Goal: Task Accomplishment & Management: Complete application form

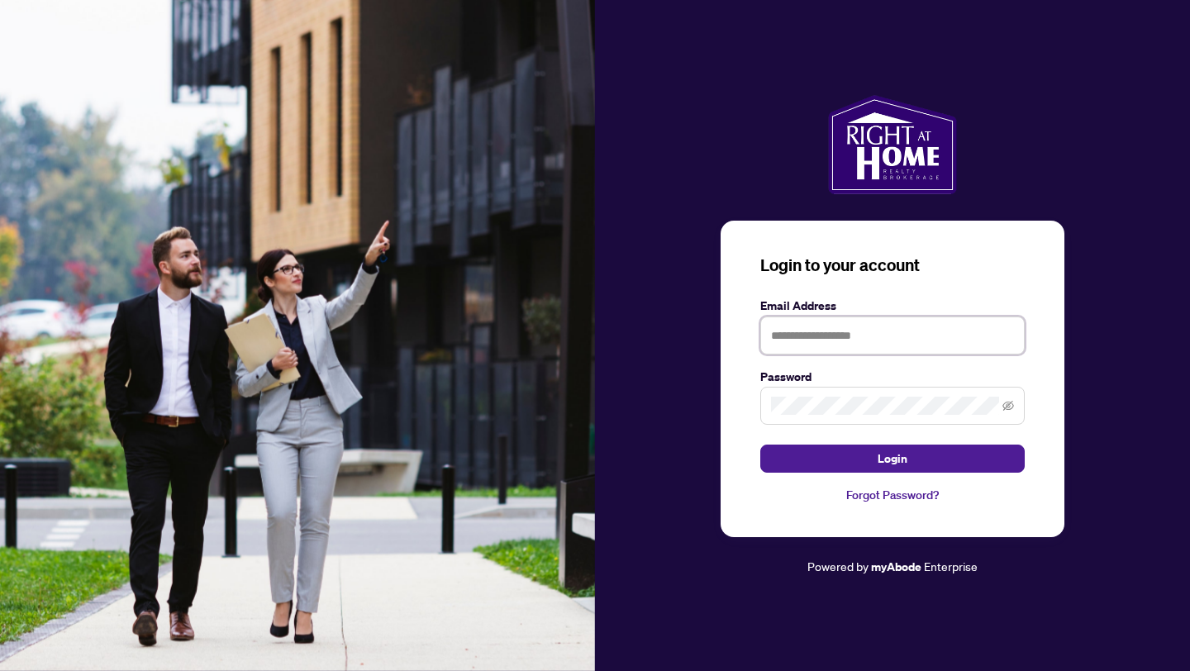
click at [845, 350] on input "text" at bounding box center [892, 336] width 264 height 38
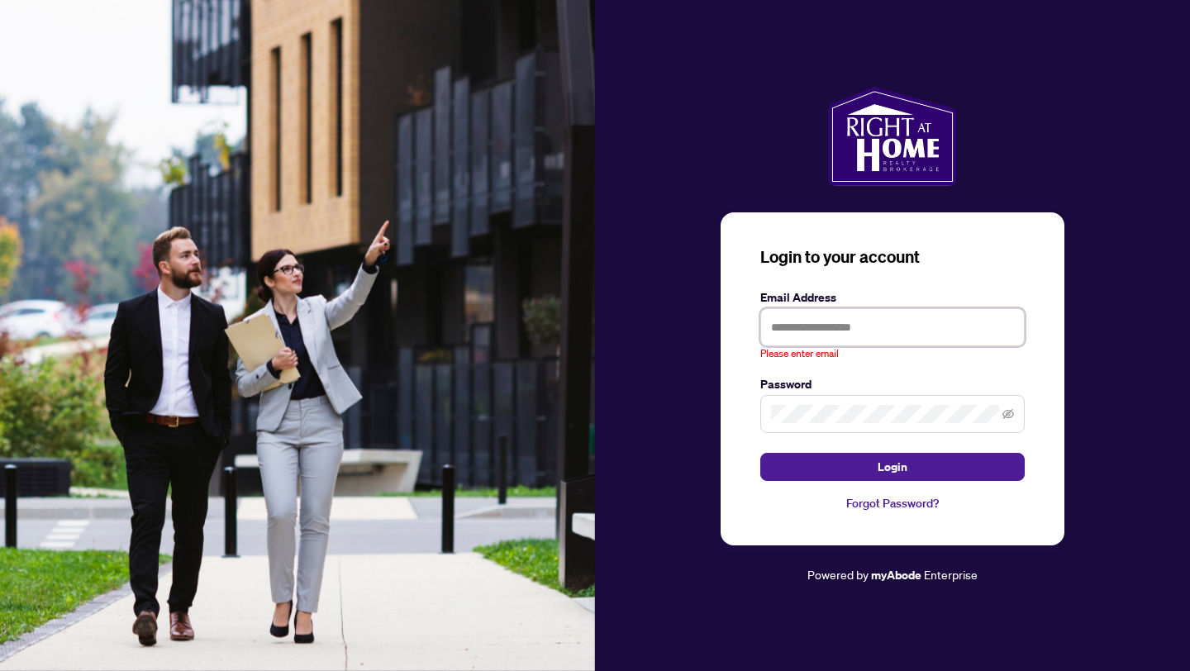
type input "**********"
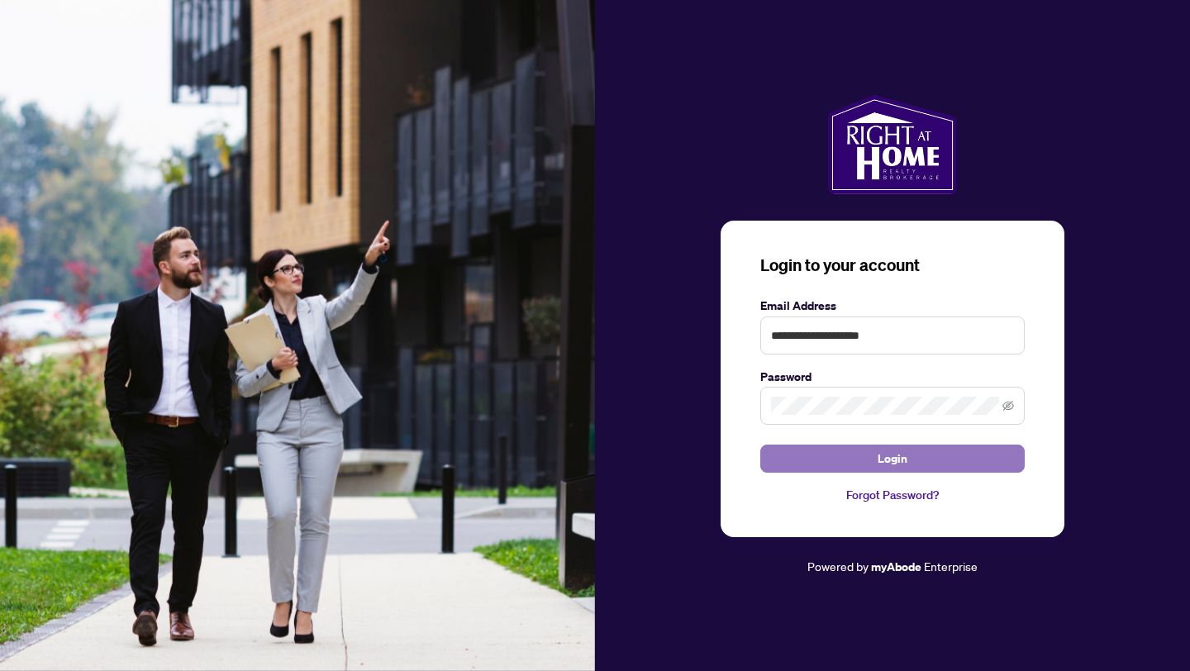
click at [917, 451] on button "Login" at bounding box center [892, 459] width 264 height 28
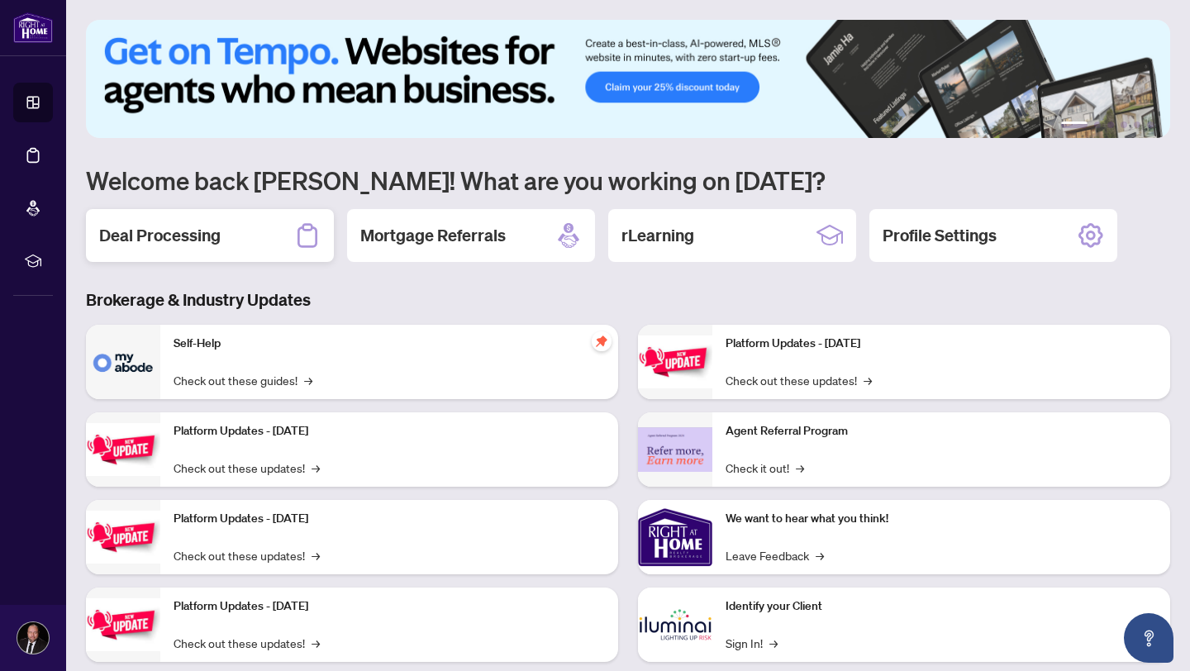
click at [168, 225] on h2 "Deal Processing" at bounding box center [159, 235] width 121 height 23
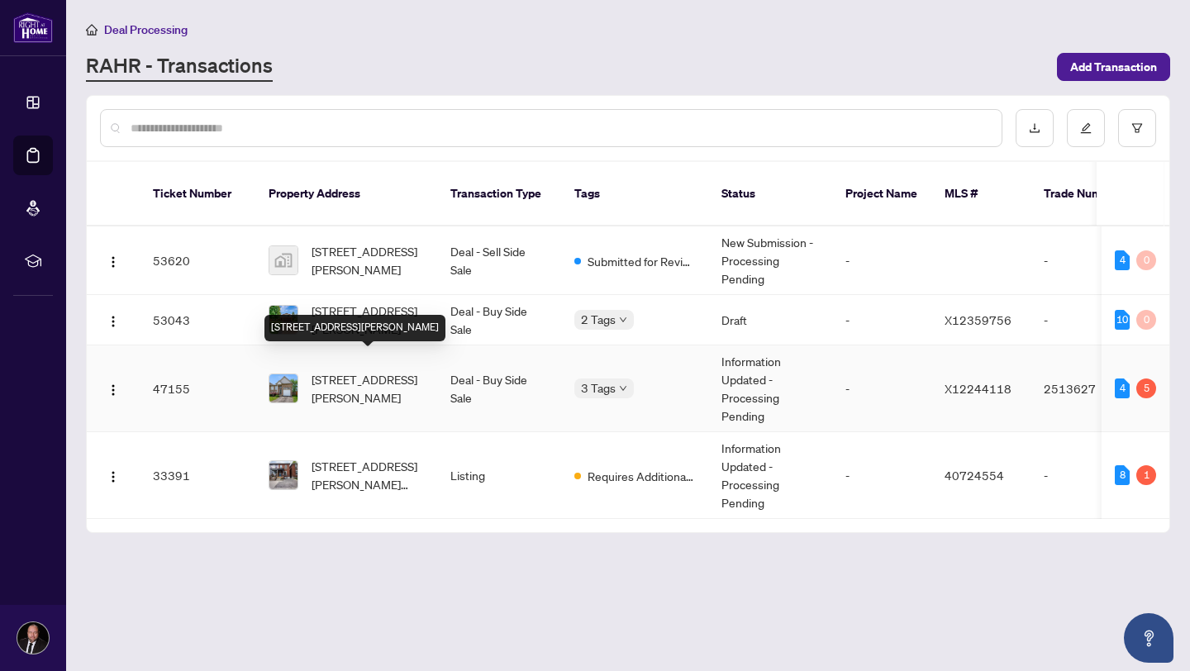
click at [390, 370] on span "[STREET_ADDRESS][PERSON_NAME]" at bounding box center [368, 388] width 112 height 36
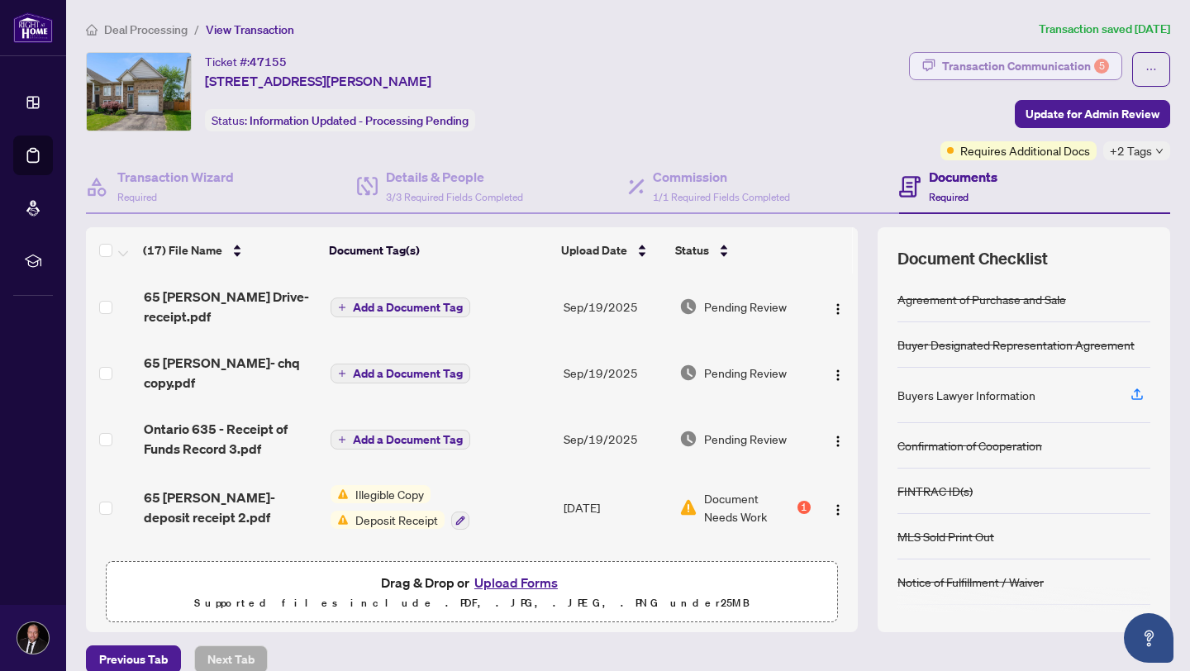
click at [1052, 60] on div "Transaction Communication 5" at bounding box center [1025, 66] width 167 height 26
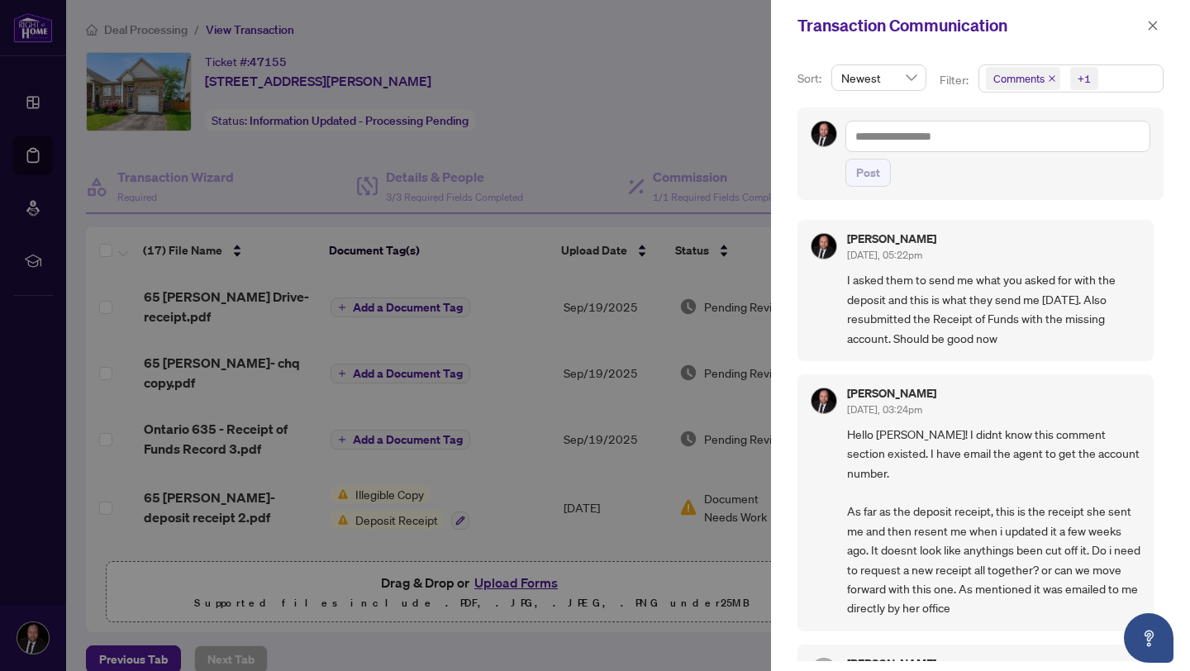
click at [560, 121] on div at bounding box center [595, 335] width 1190 height 671
drag, startPoint x: 689, startPoint y: 493, endPoint x: 30, endPoint y: 653, distance: 678.7
click at [55, 620] on div at bounding box center [595, 335] width 1190 height 671
click at [1156, 17] on span "button" at bounding box center [1153, 25] width 12 height 26
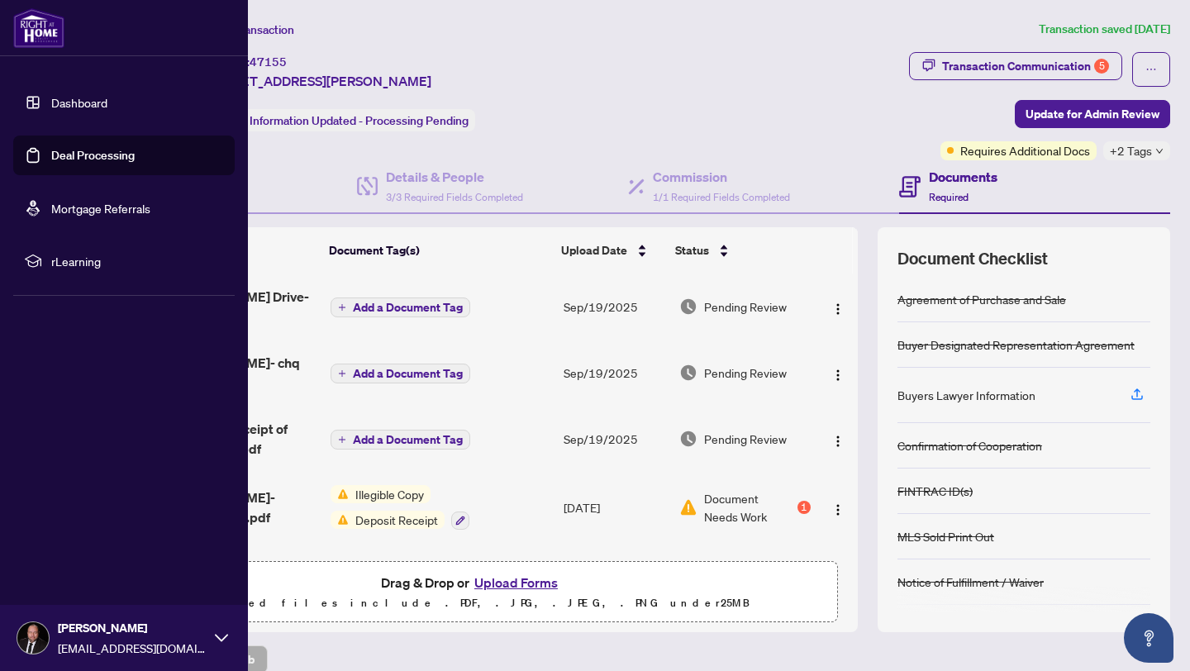
click at [51, 96] on link "Dashboard" at bounding box center [79, 102] width 56 height 15
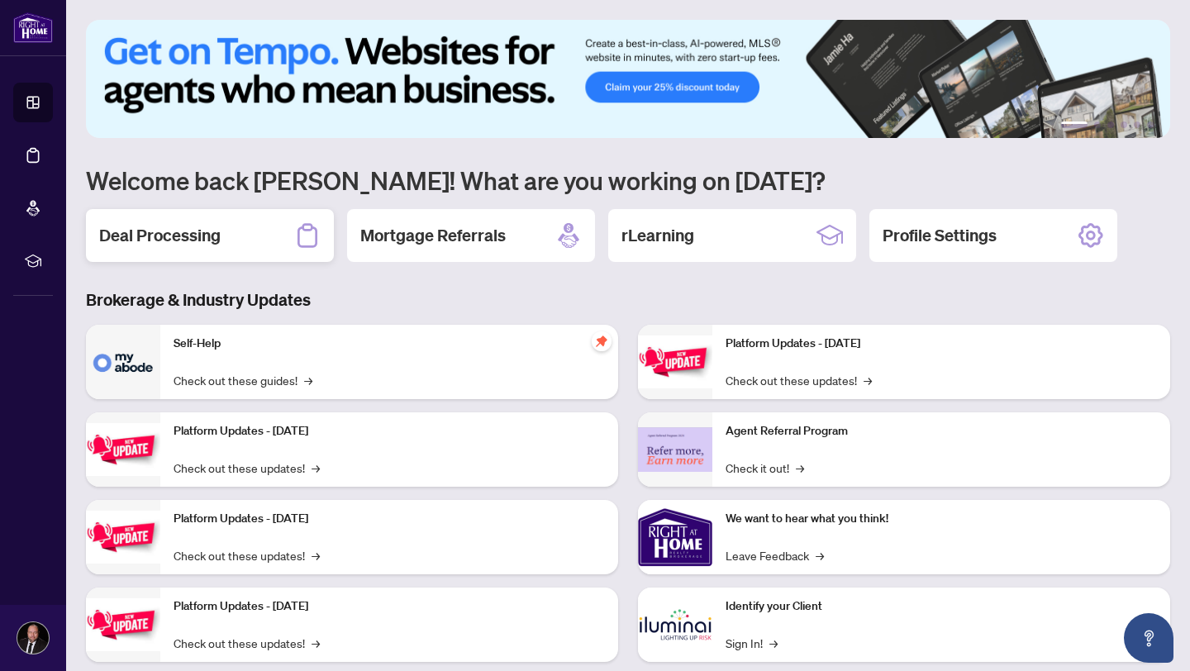
click at [166, 260] on div "Deal Processing" at bounding box center [210, 235] width 248 height 53
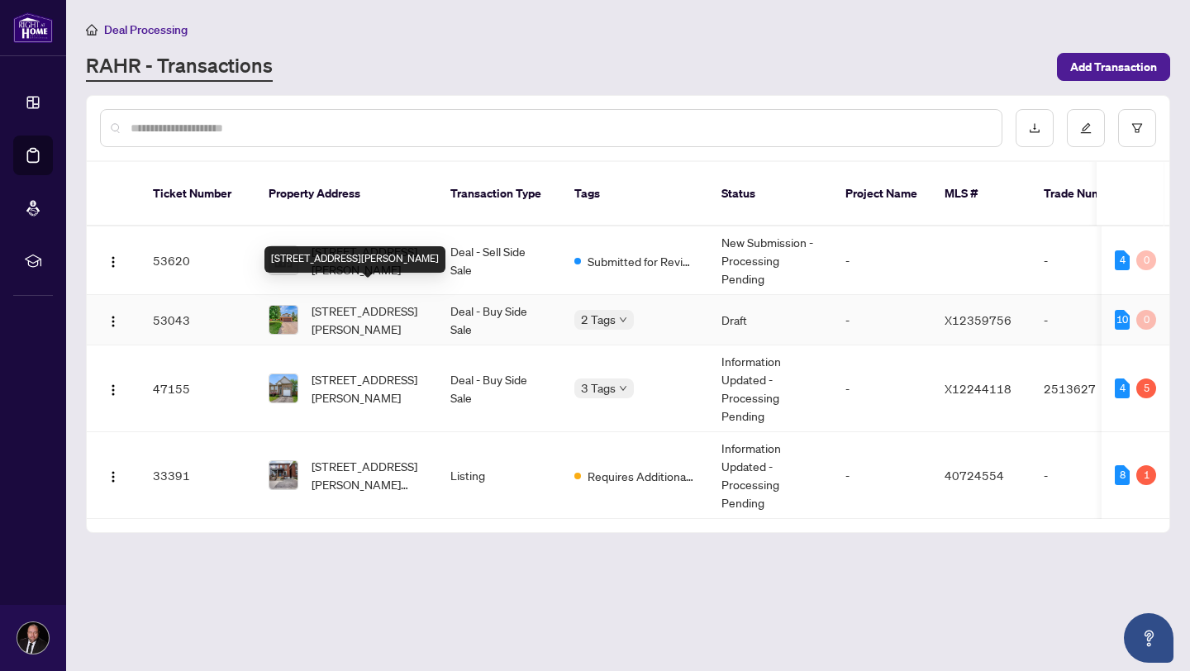
click at [385, 302] on span "[STREET_ADDRESS][PERSON_NAME]" at bounding box center [368, 320] width 112 height 36
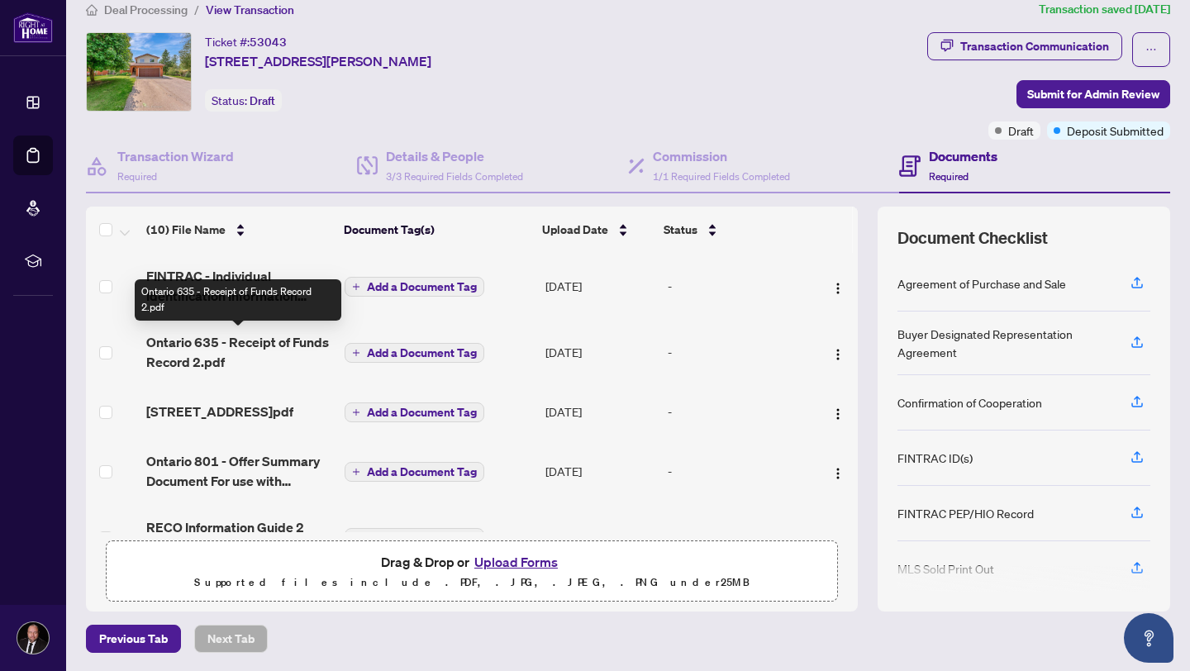
click at [253, 337] on span "Ontario 635 - Receipt of Funds Record 2.pdf" at bounding box center [238, 352] width 185 height 40
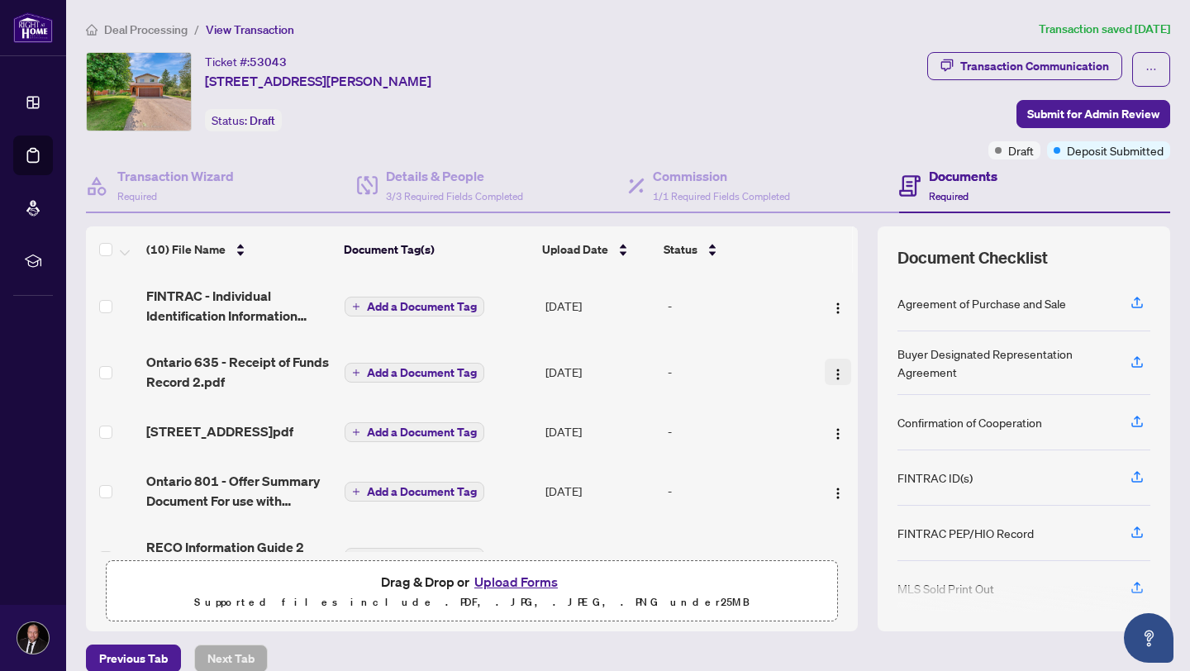
click at [831, 375] on img "button" at bounding box center [837, 374] width 13 height 13
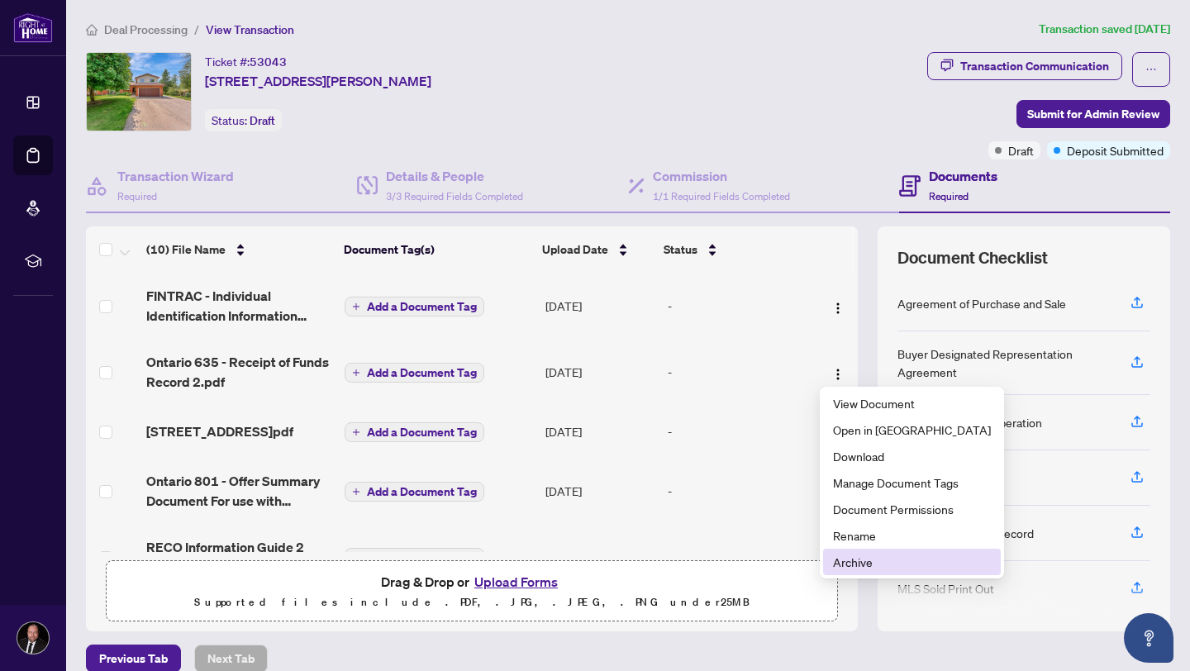
click at [868, 558] on span "Archive" at bounding box center [912, 562] width 158 height 18
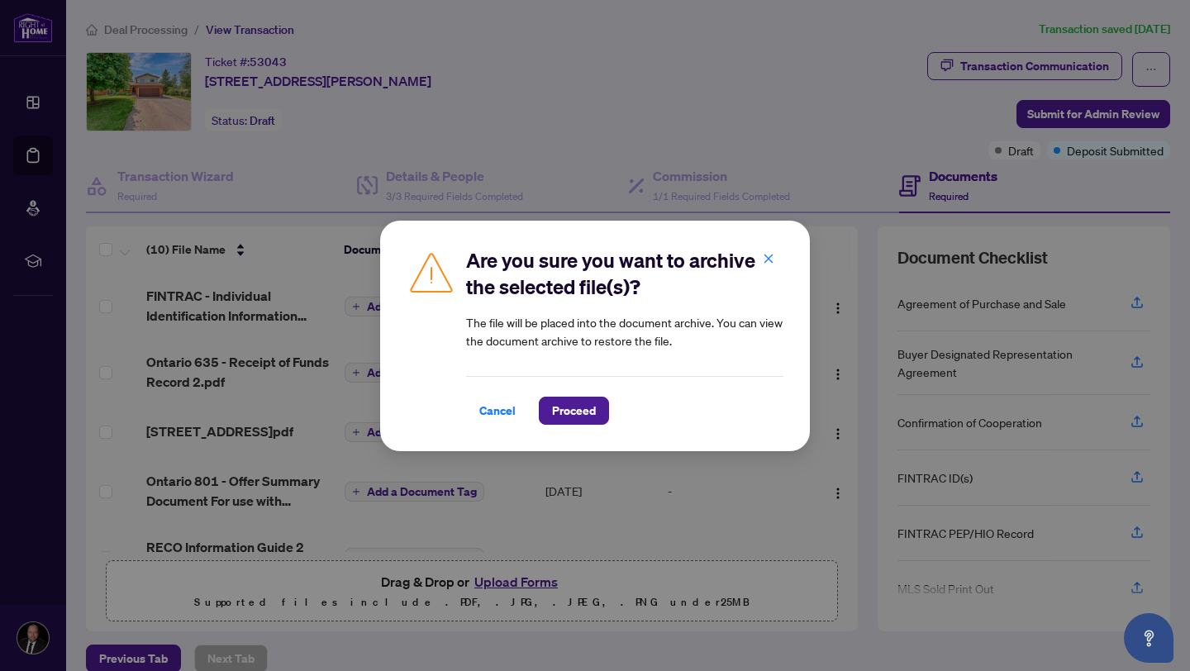
click at [616, 427] on div "Are you sure you want to archive the selected file(s)? The file will be placed …" at bounding box center [595, 336] width 430 height 231
click at [594, 412] on span "Proceed" at bounding box center [574, 411] width 44 height 26
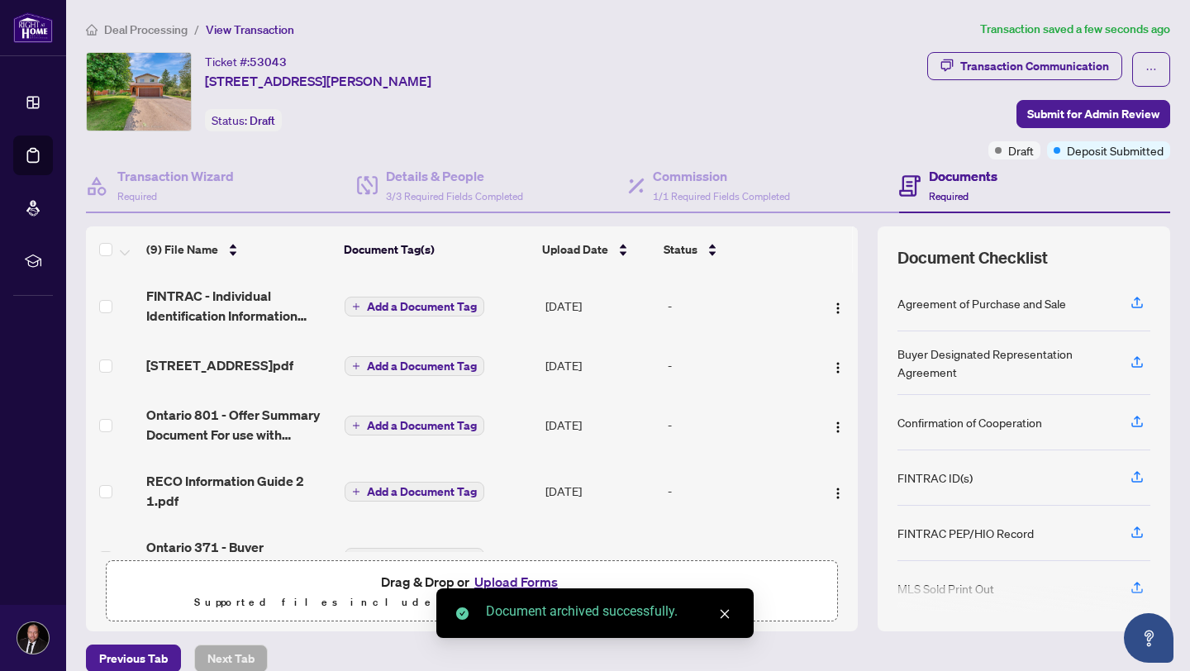
click at [521, 584] on button "Upload Forms" at bounding box center [515, 581] width 93 height 21
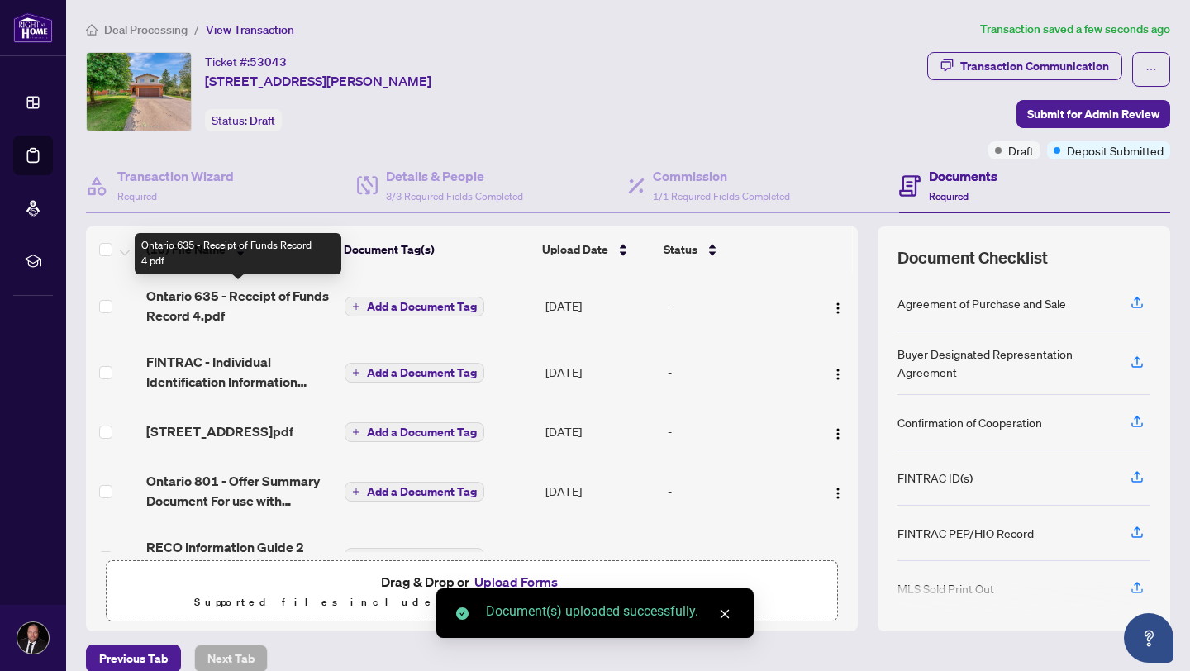
click at [251, 291] on span "Ontario 635 - Receipt of Funds Record 4.pdf" at bounding box center [238, 306] width 185 height 40
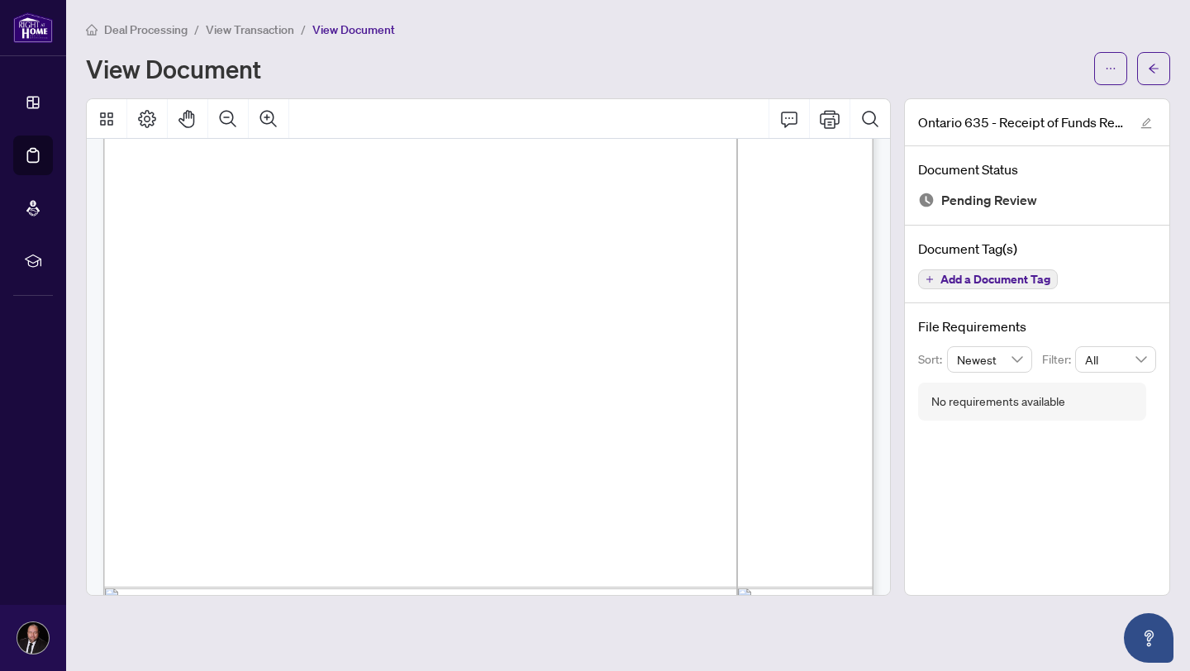
scroll to position [1219, 0]
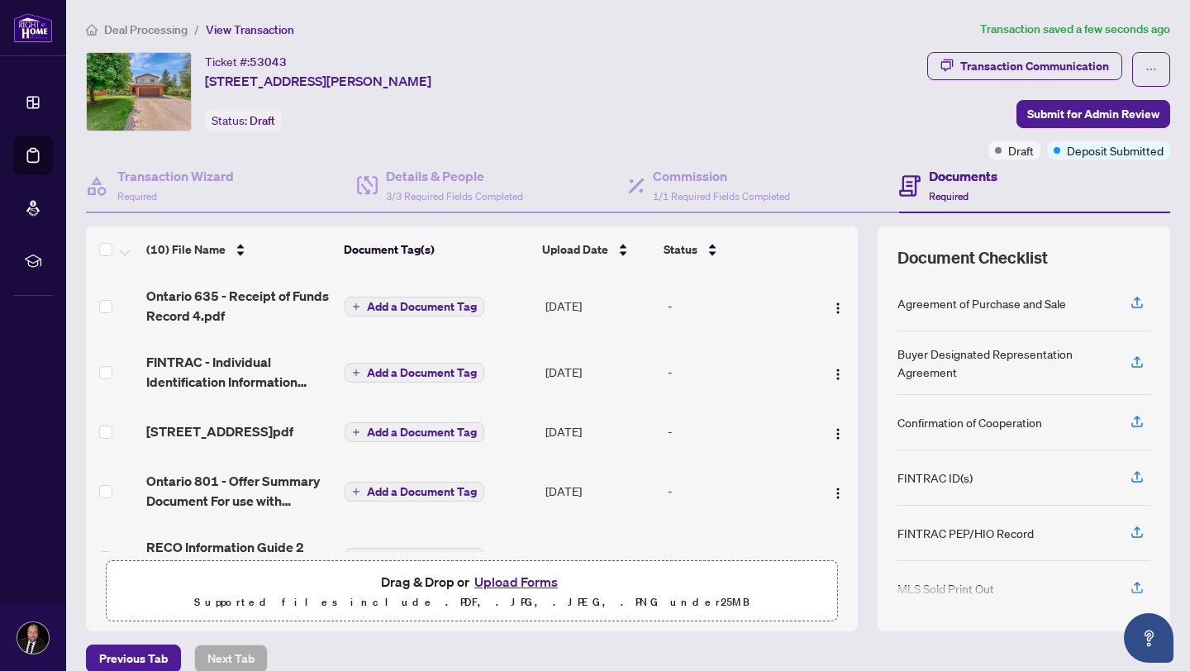
click at [253, 368] on span "FINTRAC - Individual Identification Information Record 3.pdf" at bounding box center [238, 372] width 185 height 40
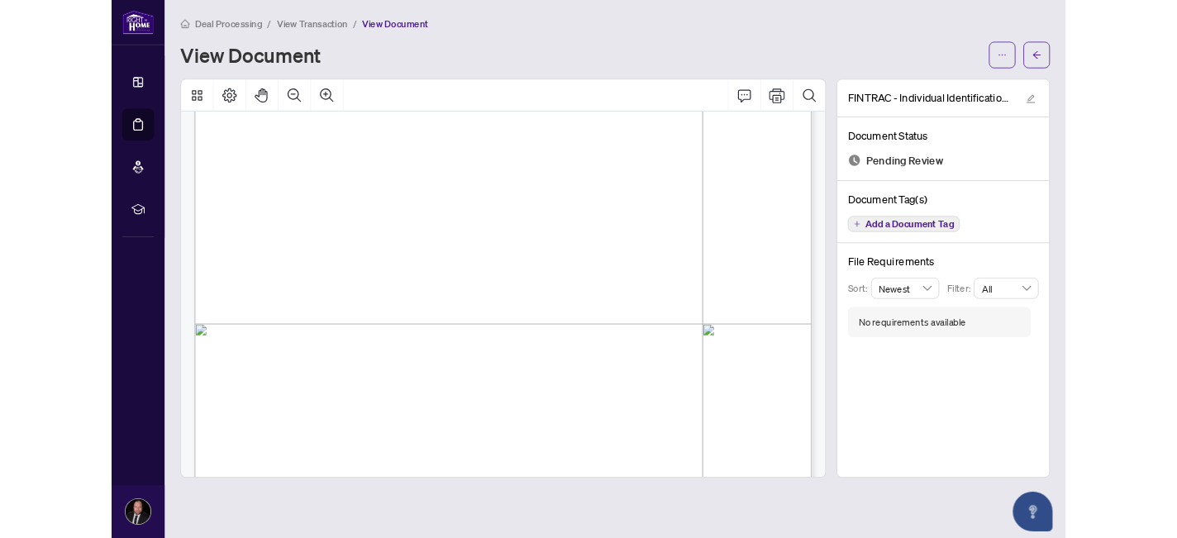
scroll to position [383, 0]
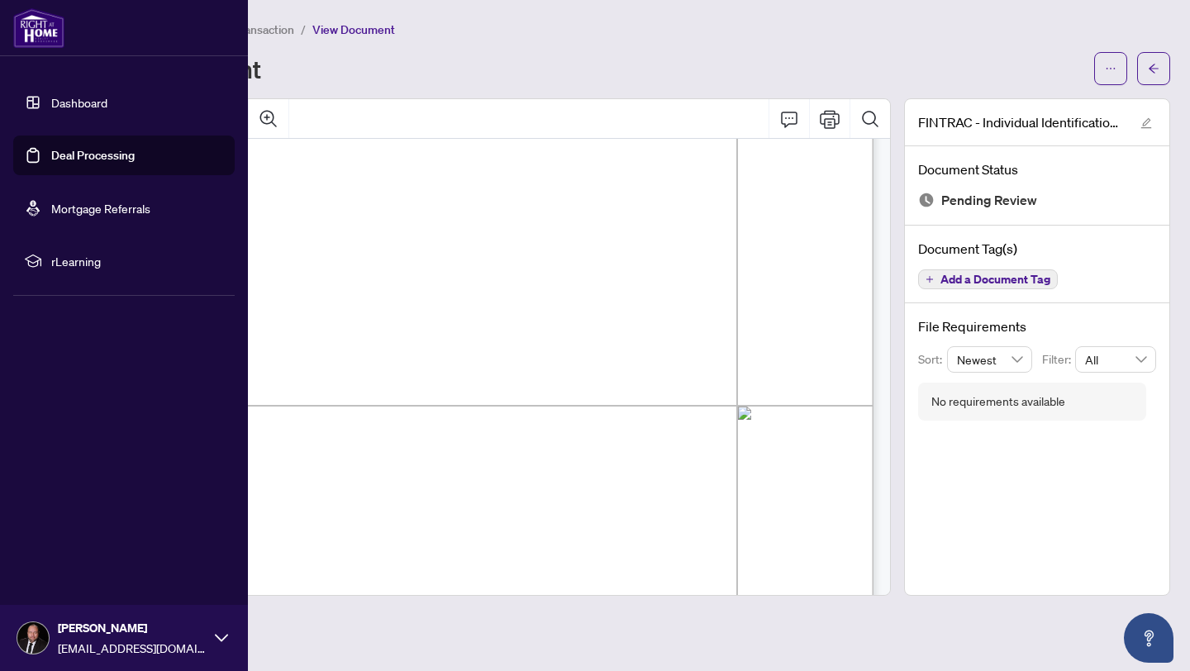
click at [51, 102] on link "Dashboard" at bounding box center [79, 102] width 56 height 15
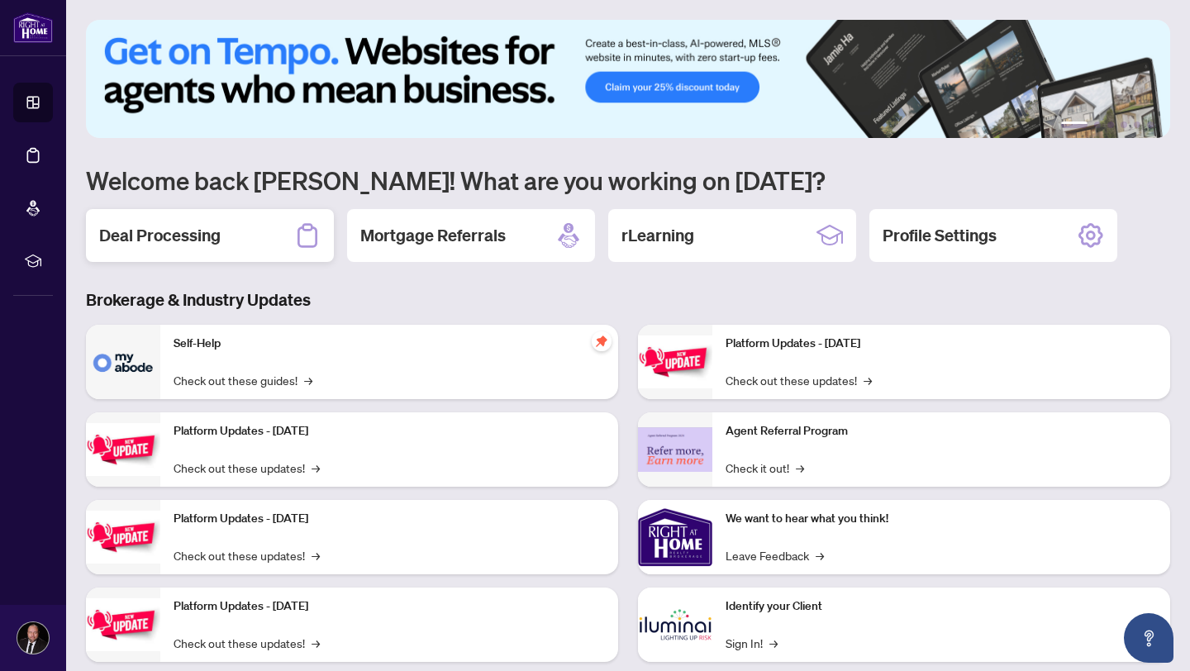
click at [222, 249] on div "Deal Processing" at bounding box center [210, 235] width 248 height 53
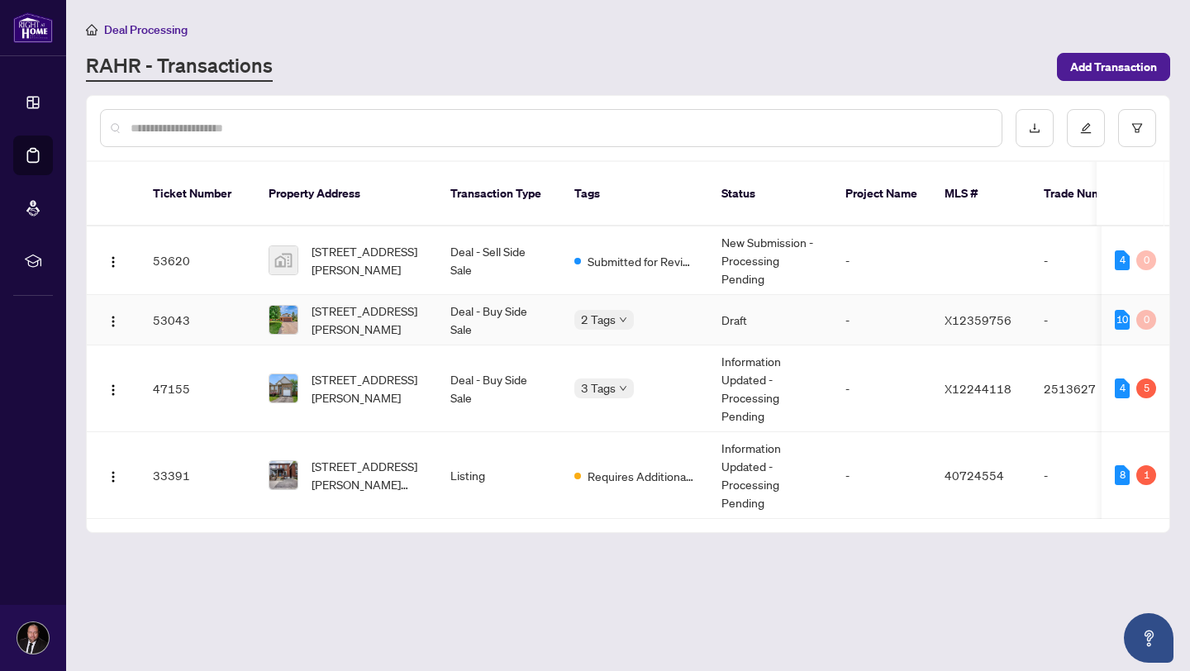
click at [366, 304] on span "[STREET_ADDRESS][PERSON_NAME]" at bounding box center [368, 320] width 112 height 36
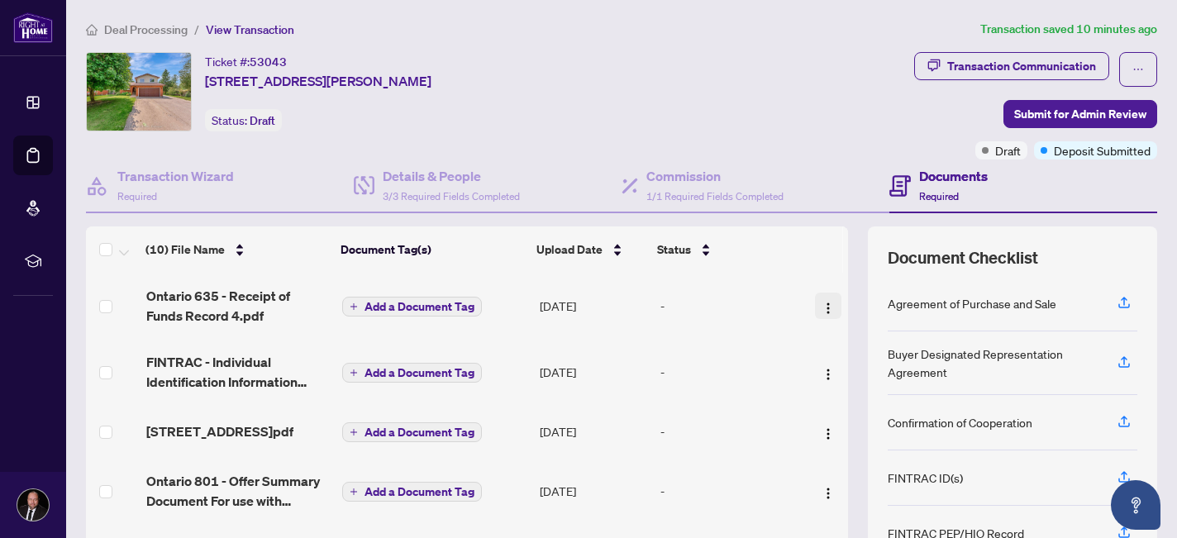
click at [823, 302] on img "button" at bounding box center [827, 308] width 13 height 13
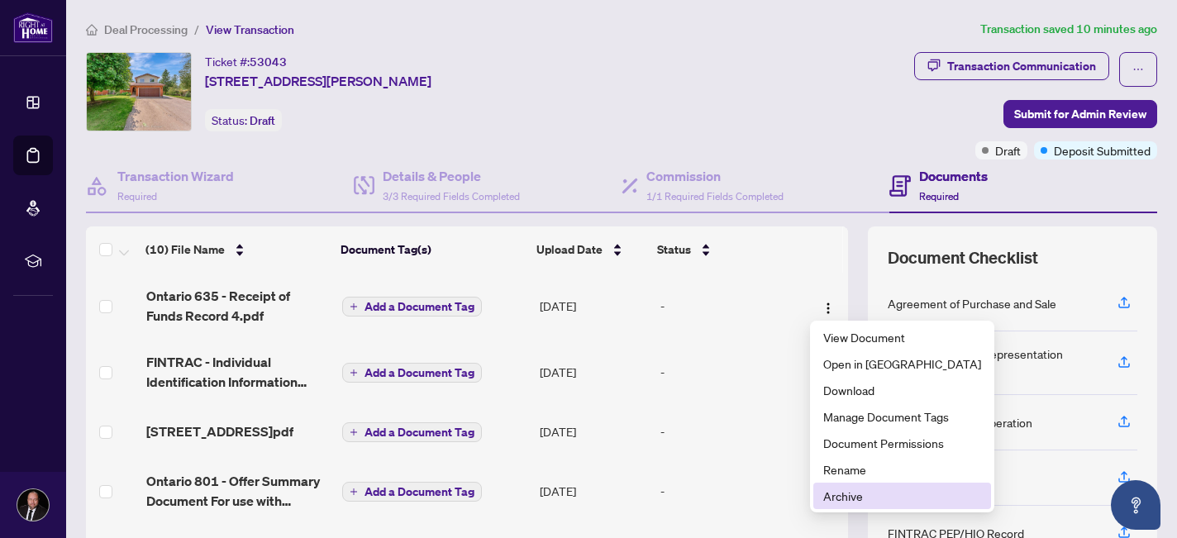
click at [852, 500] on span "Archive" at bounding box center [902, 496] width 158 height 18
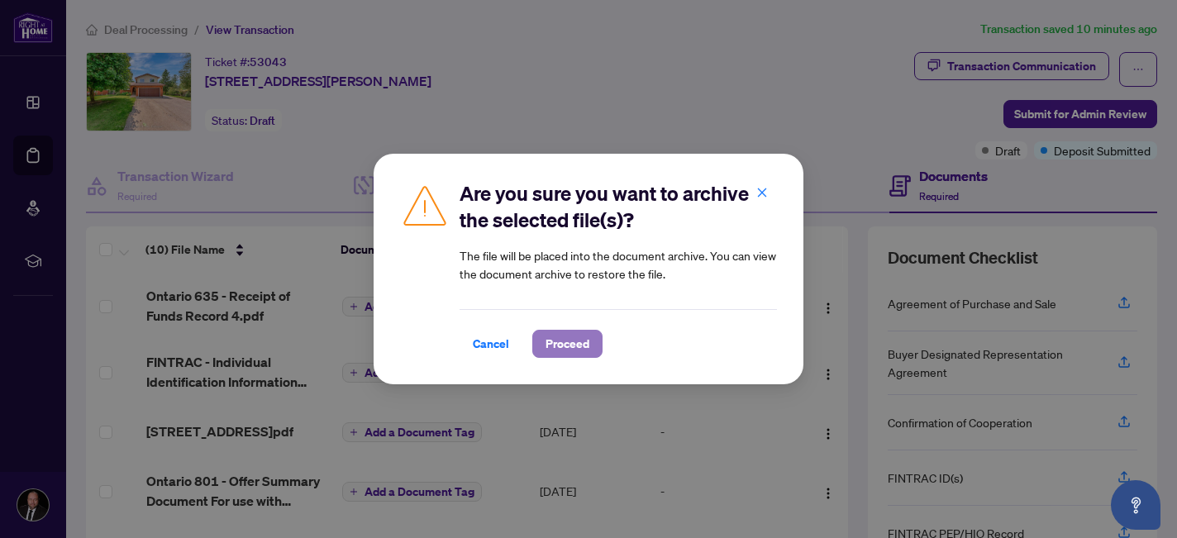
click at [574, 345] on span "Proceed" at bounding box center [567, 344] width 44 height 26
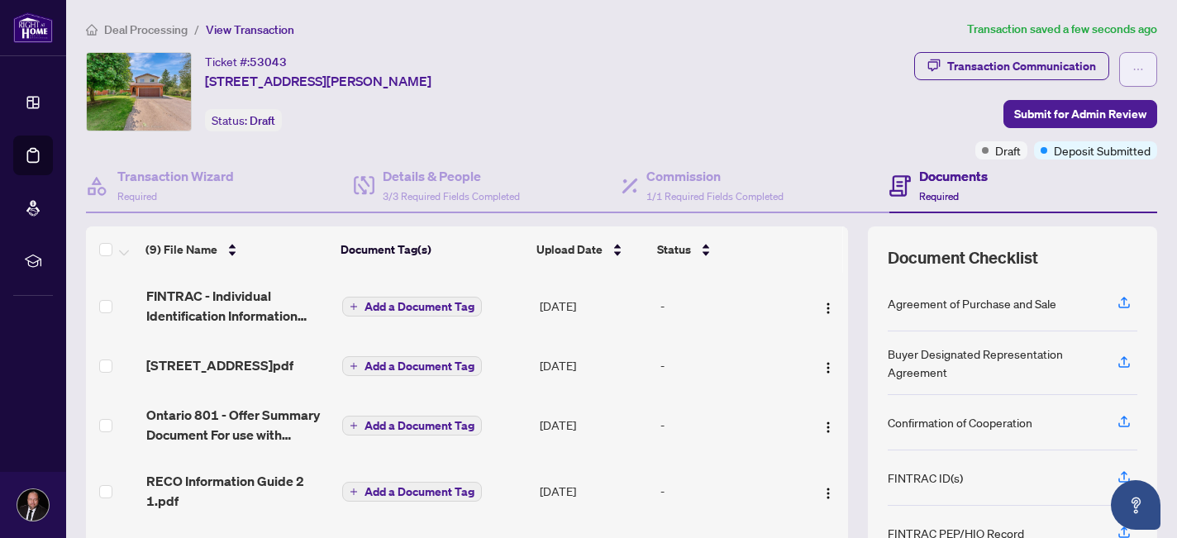
click at [1143, 66] on icon "ellipsis" at bounding box center [1138, 70] width 12 height 12
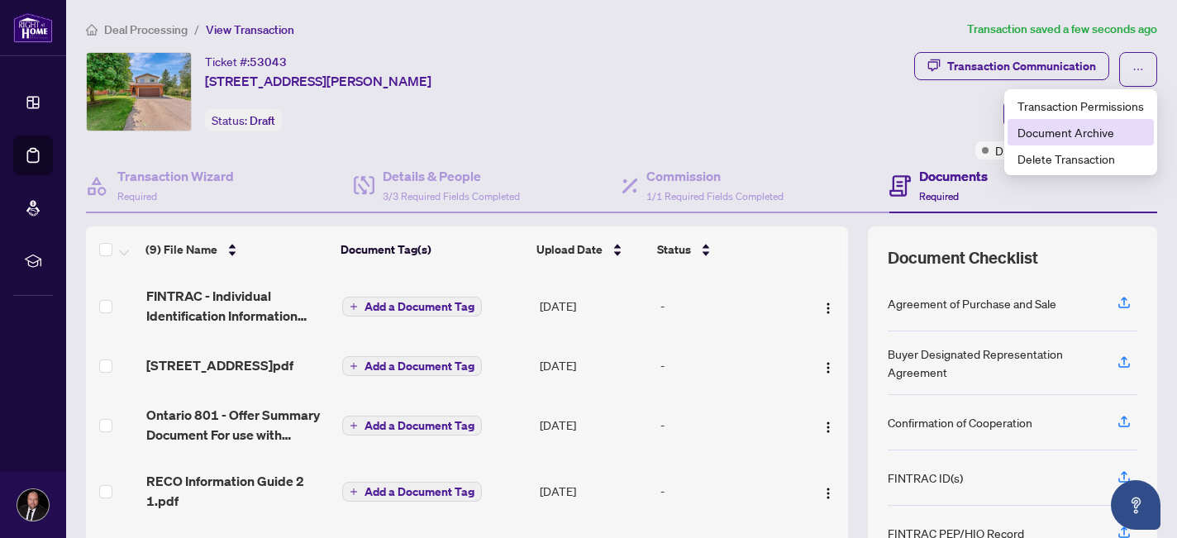
click at [1105, 131] on span "Document Archive" at bounding box center [1080, 132] width 126 height 18
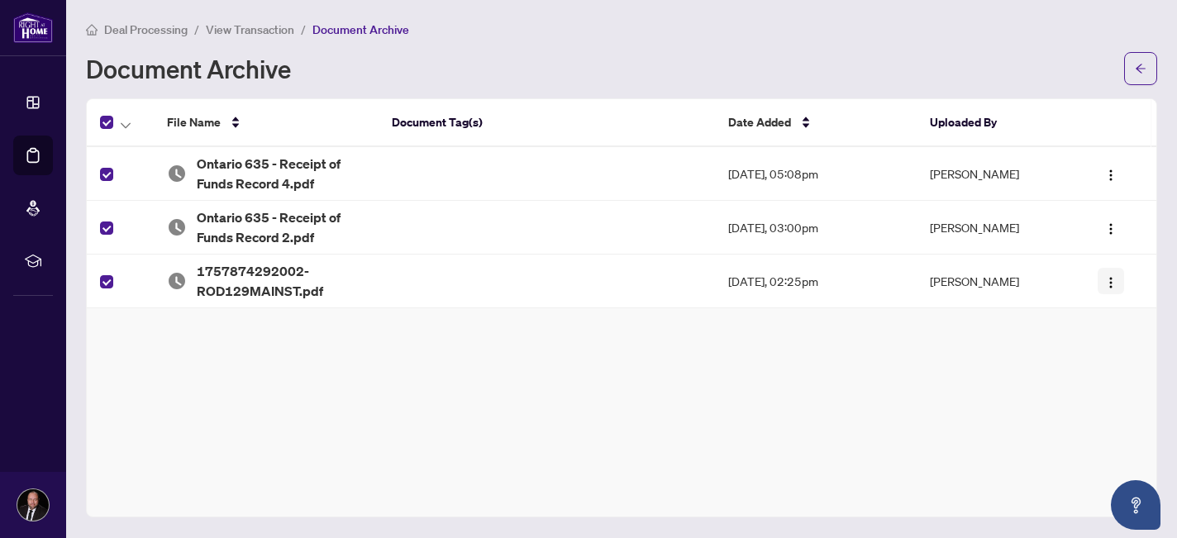
click at [1117, 279] on button "button" at bounding box center [1111, 281] width 26 height 26
click at [871, 417] on div "File Name Document Tag(s) Date Added Uploaded By Ontario 635 - Receipt of Funds…" at bounding box center [621, 307] width 1071 height 419
click at [130, 37] on li "Deal Processing" at bounding box center [137, 29] width 102 height 19
click at [135, 36] on li "Deal Processing" at bounding box center [137, 29] width 102 height 19
click at [136, 29] on span "Deal Processing" at bounding box center [145, 29] width 83 height 15
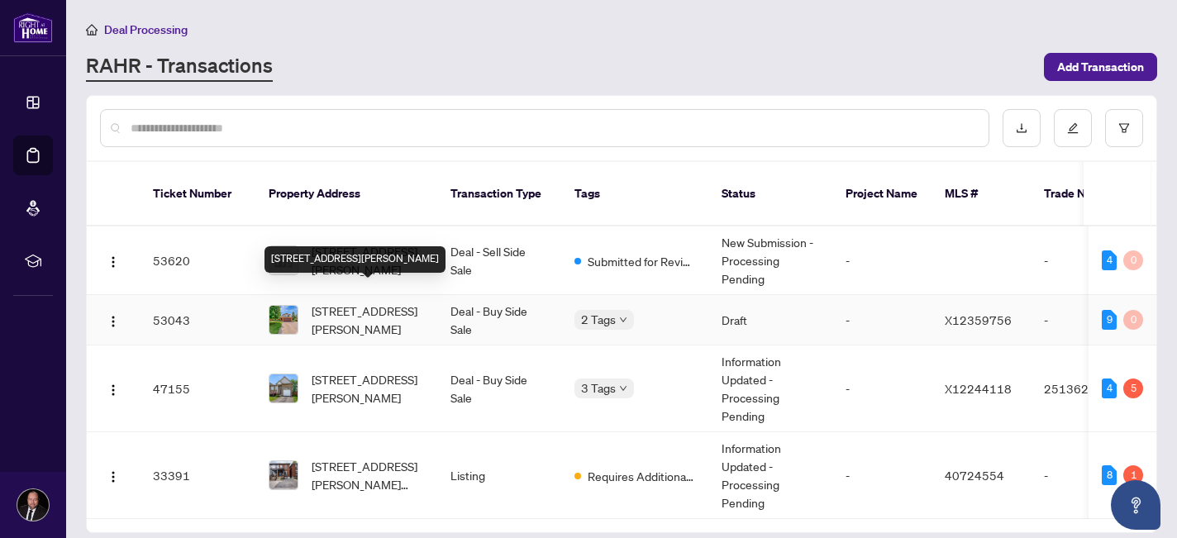
click at [370, 302] on span "[STREET_ADDRESS][PERSON_NAME]" at bounding box center [368, 320] width 112 height 36
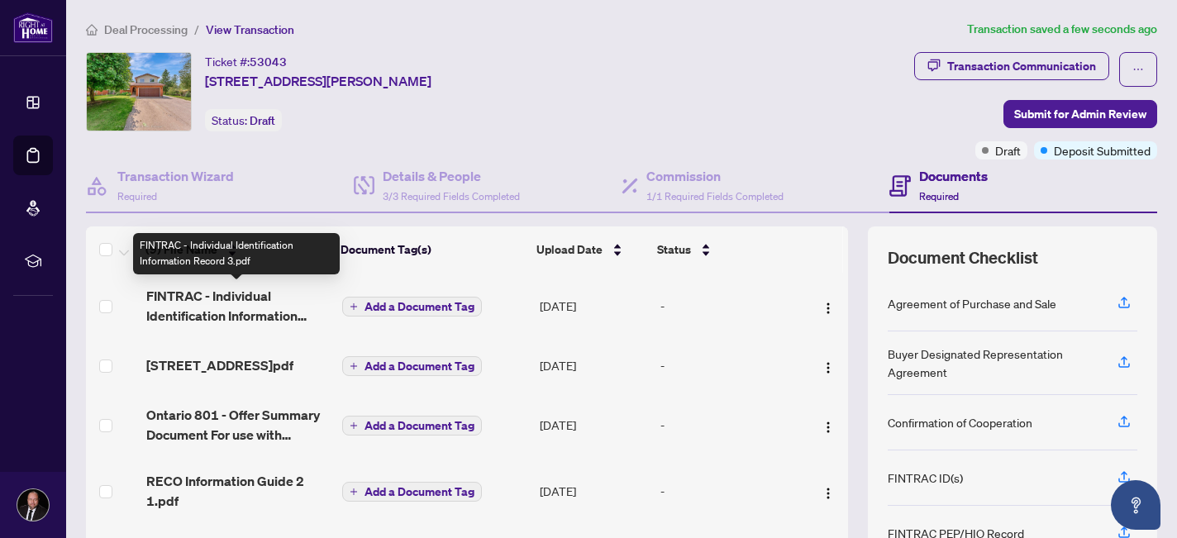
click at [240, 290] on span "FINTRAC - Individual Identification Information Record 3.pdf" at bounding box center [237, 306] width 183 height 40
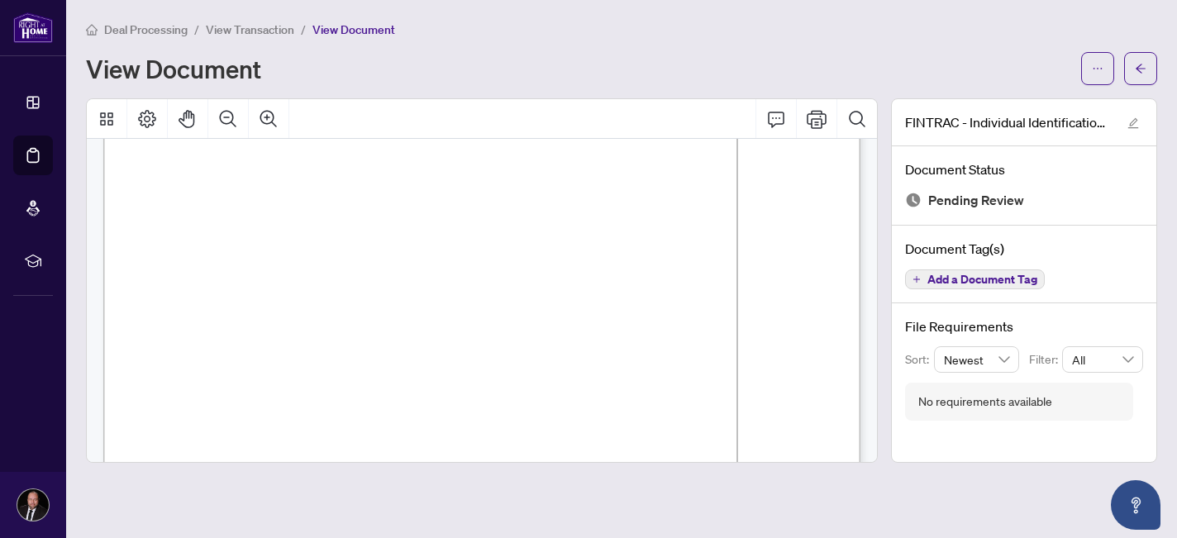
scroll to position [281, 0]
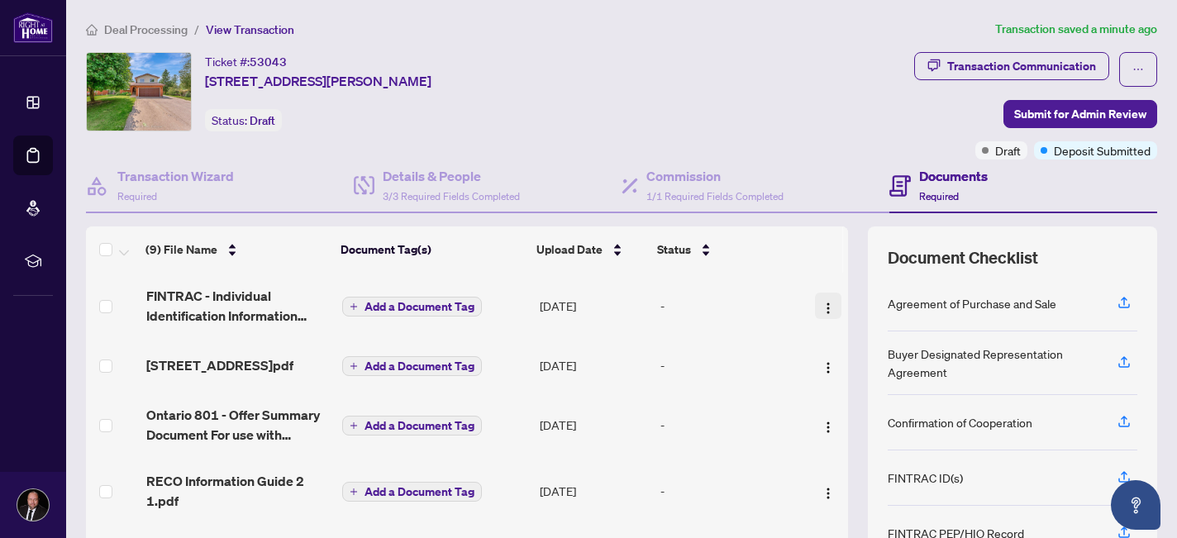
click at [829, 300] on button "button" at bounding box center [828, 306] width 26 height 26
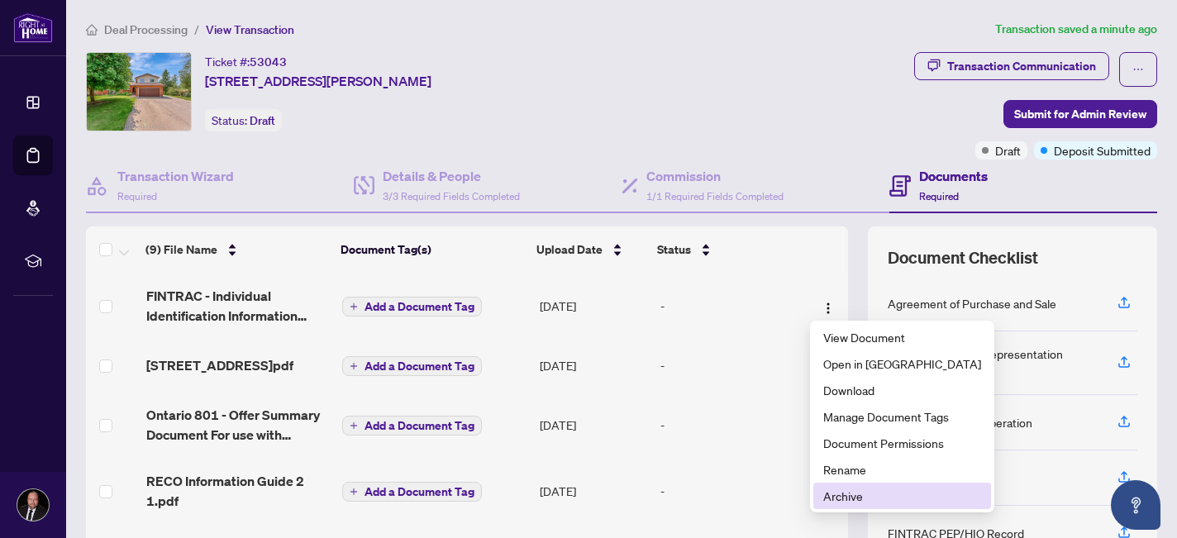
click at [861, 492] on span "Archive" at bounding box center [902, 496] width 158 height 18
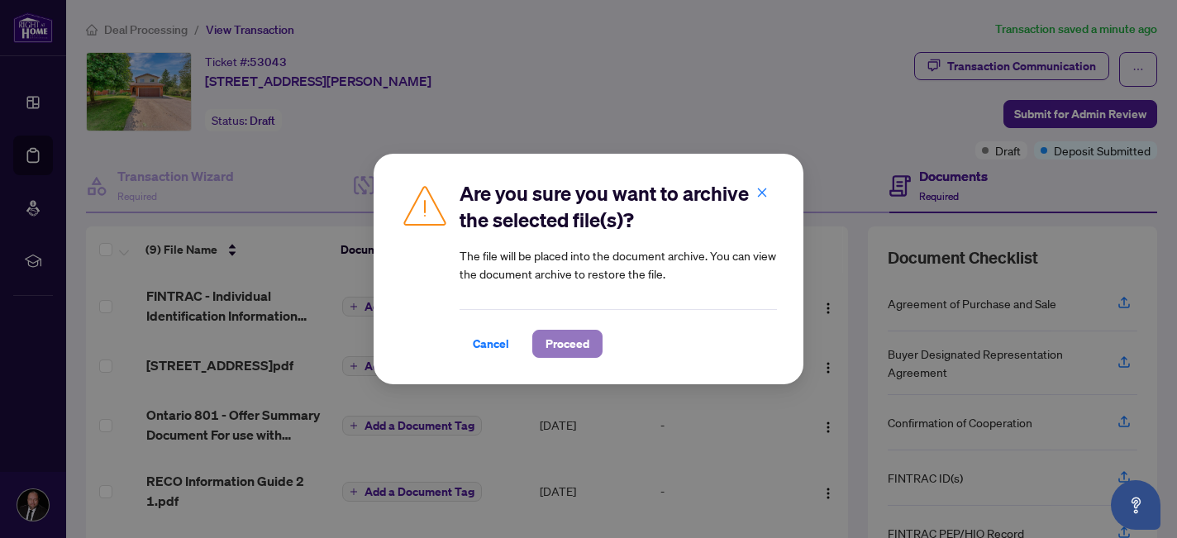
click at [574, 350] on span "Proceed" at bounding box center [567, 344] width 44 height 26
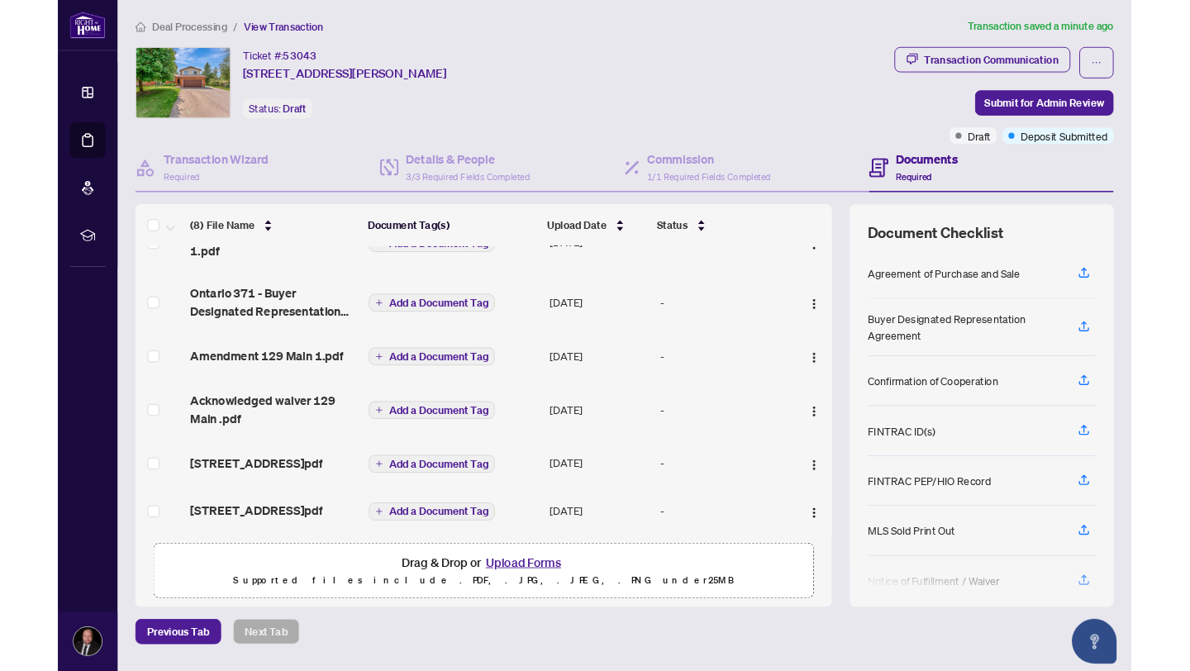
scroll to position [161, 0]
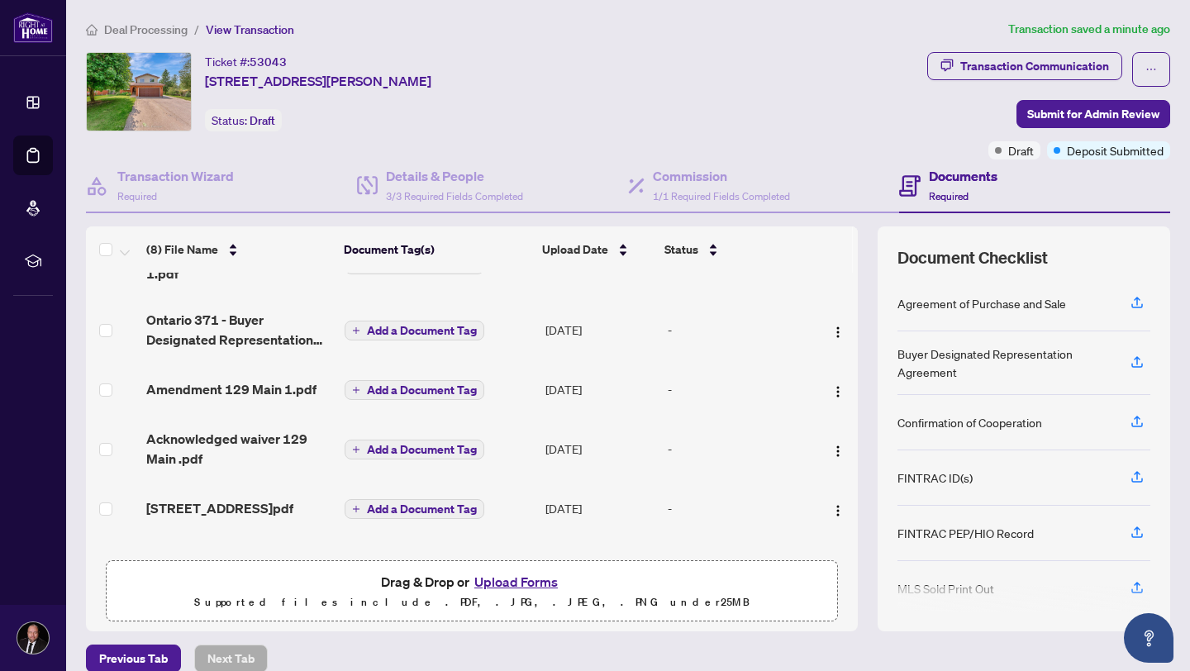
click at [489, 582] on button "Upload Forms" at bounding box center [515, 581] width 93 height 21
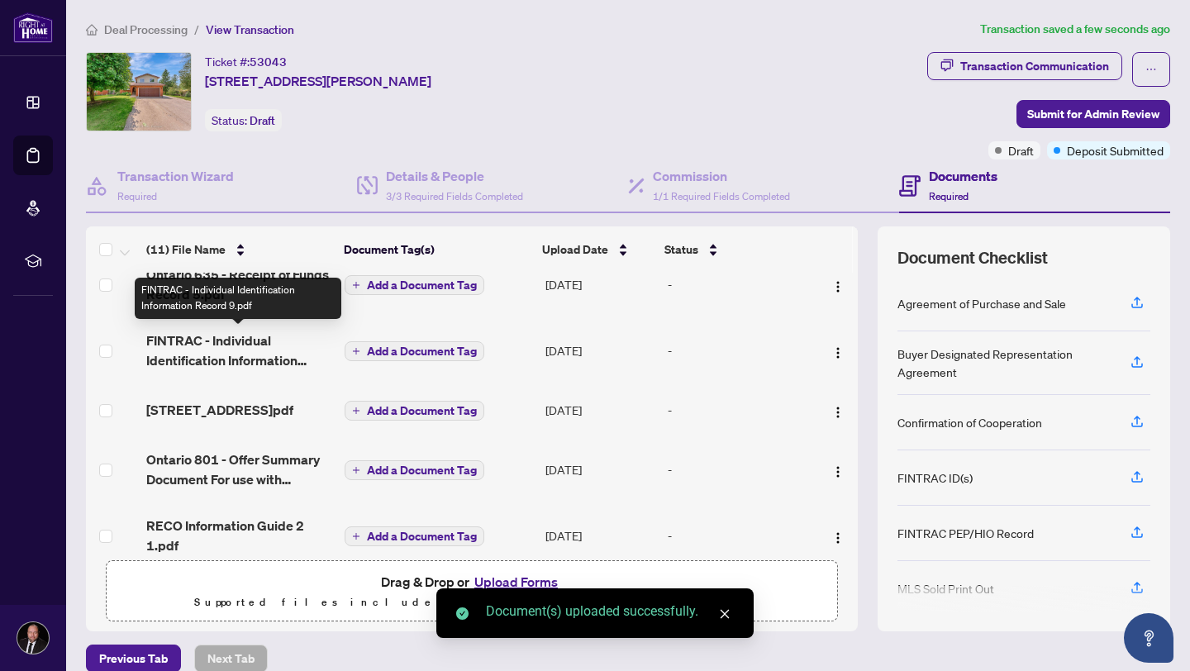
scroll to position [0, 0]
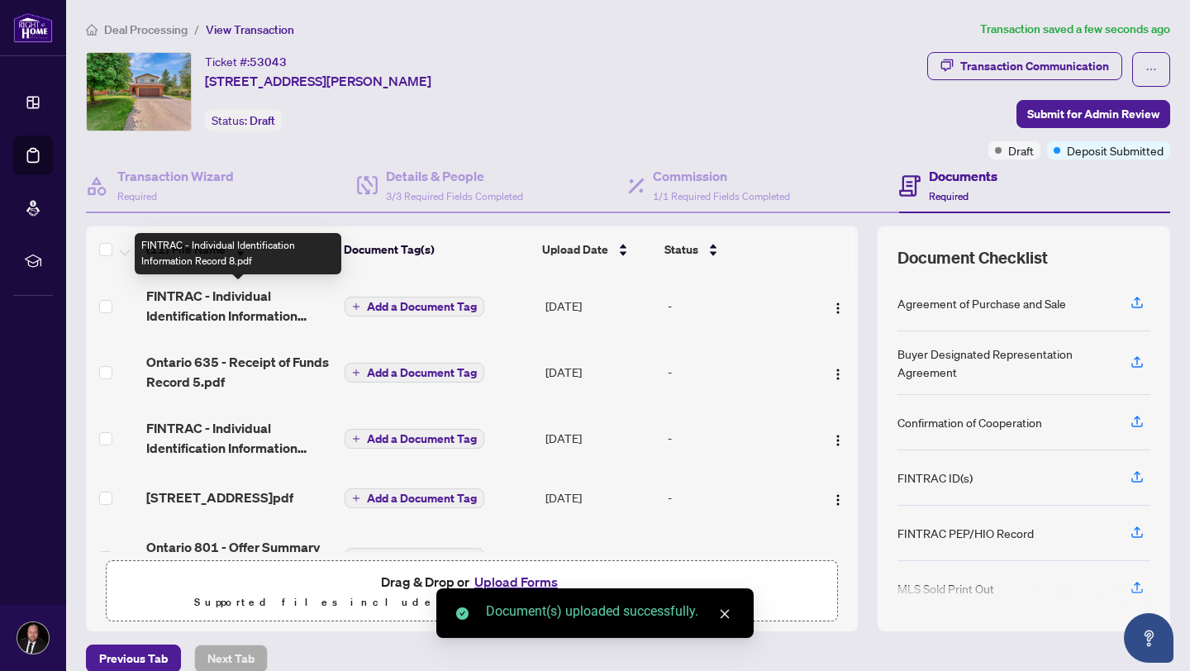
click at [231, 293] on span "FINTRAC - Individual Identification Information Record 8.pdf" at bounding box center [238, 306] width 185 height 40
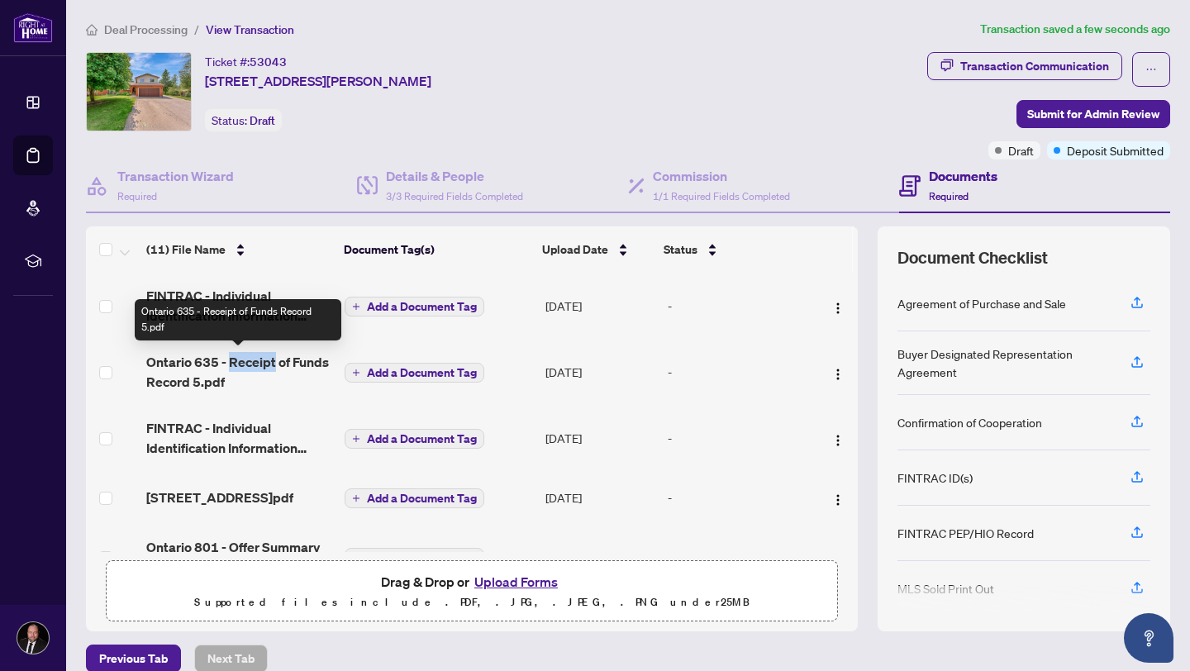
click at [202, 358] on span "Ontario 635 - Receipt of Funds Record 5.pdf" at bounding box center [238, 372] width 185 height 40
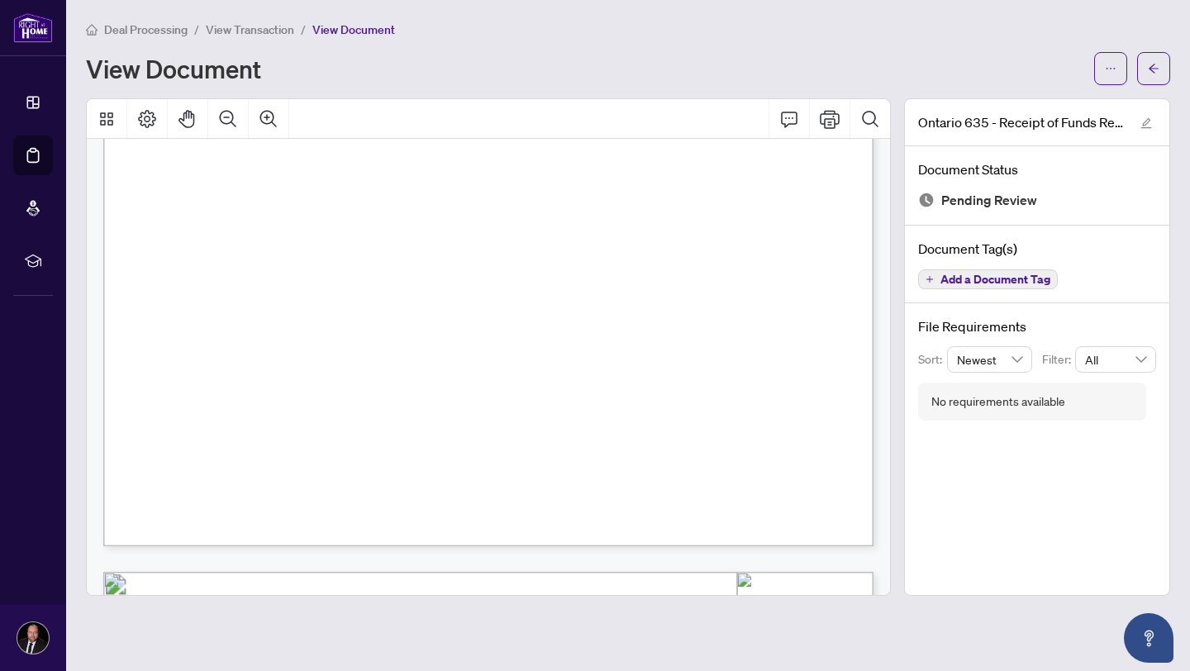
scroll to position [283, 0]
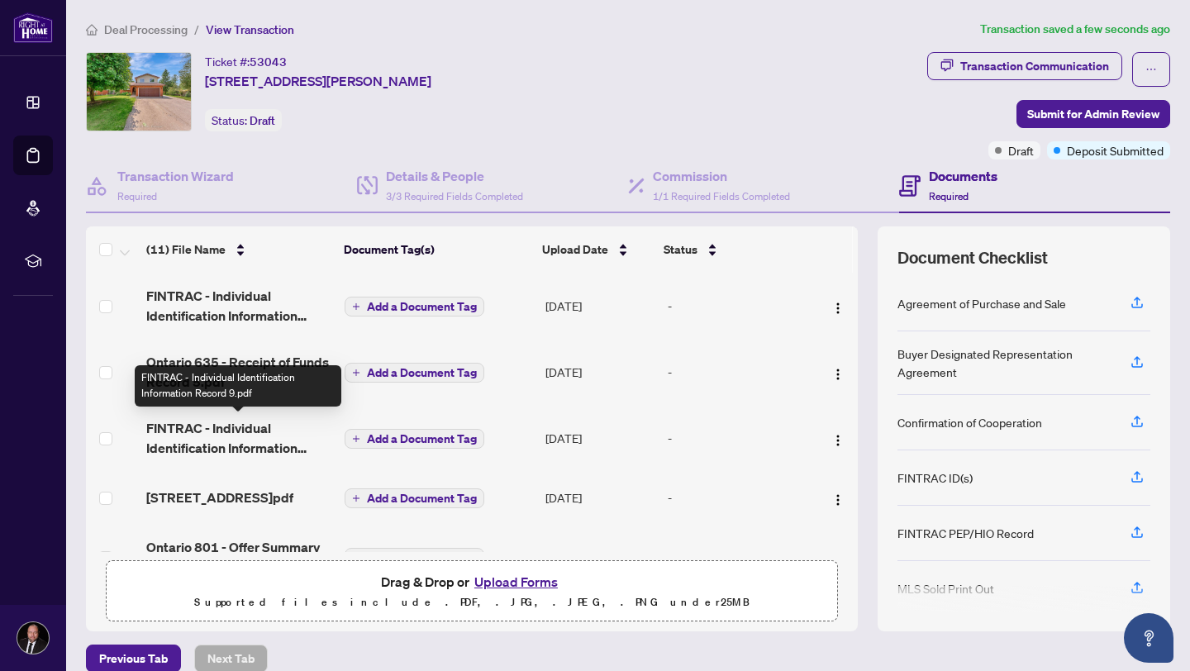
click at [240, 432] on span "FINTRAC - Individual Identification Information Record 9.pdf" at bounding box center [238, 438] width 185 height 40
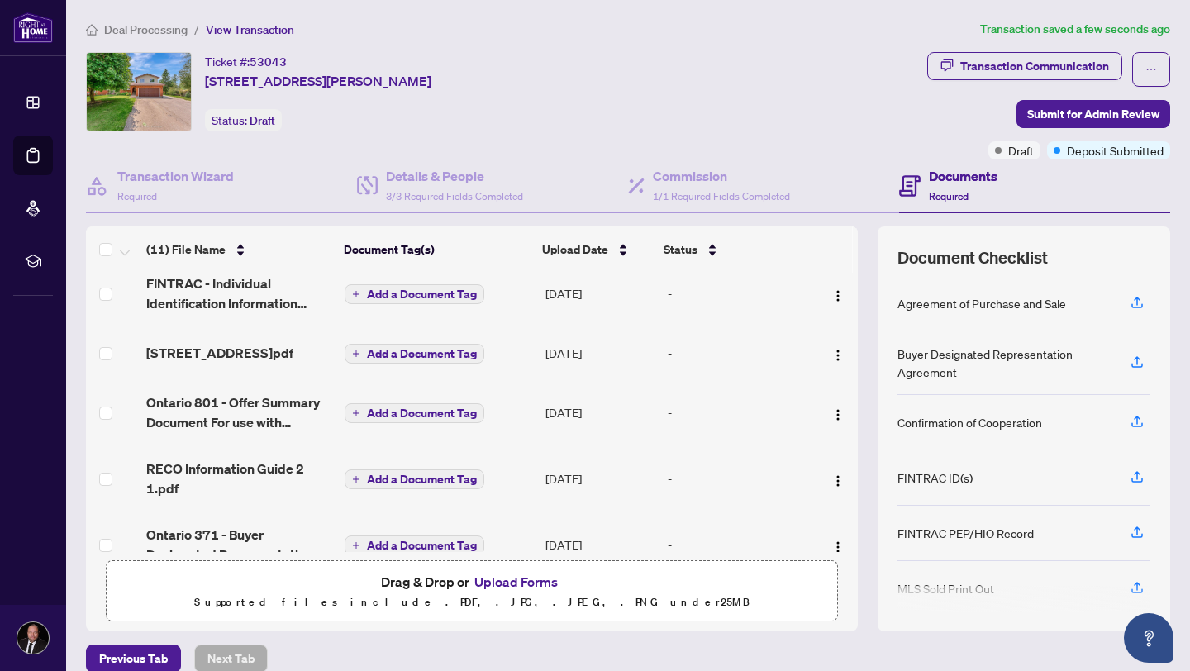
scroll to position [146, 0]
click at [233, 350] on span "[STREET_ADDRESS]pdf" at bounding box center [219, 351] width 147 height 20
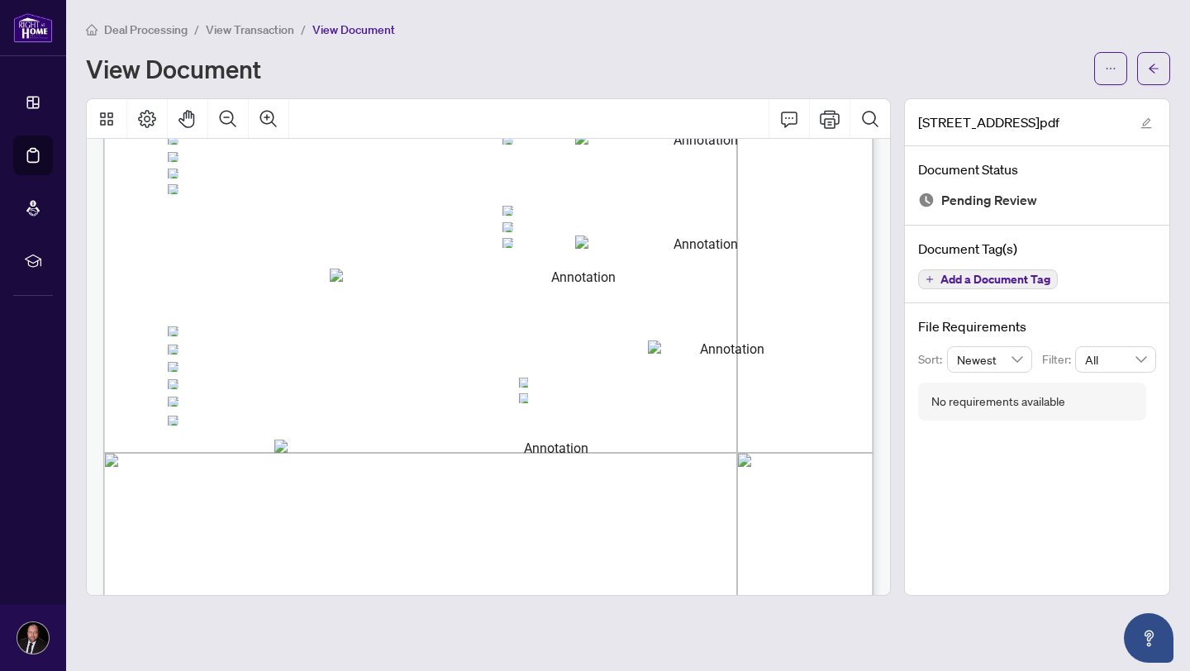
scroll to position [338, 0]
drag, startPoint x: 414, startPoint y: 586, endPoint x: 414, endPoint y: 604, distance: 18.2
click at [414, 593] on div "RECEIPT OF DEPOSIT [STREET_ADDRESS] Phone [PHONE_NUMBER] [EMAIL_ADDRESS][DOMAIN…" at bounding box center [689, 576] width 1173 height 1518
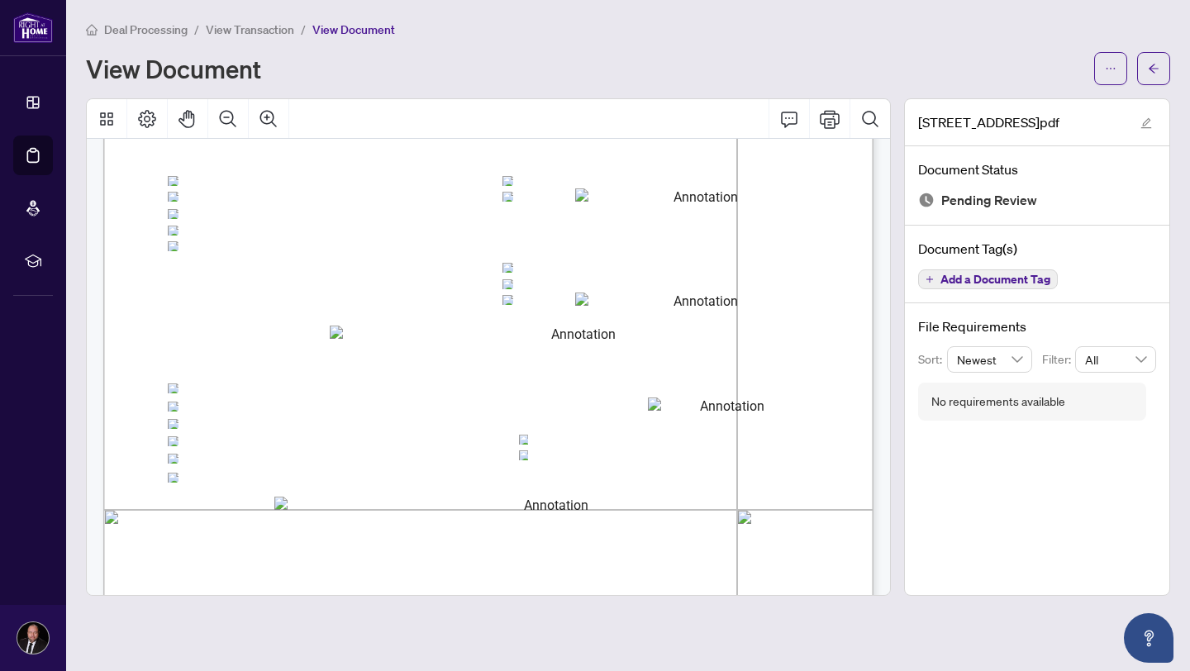
scroll to position [0, 0]
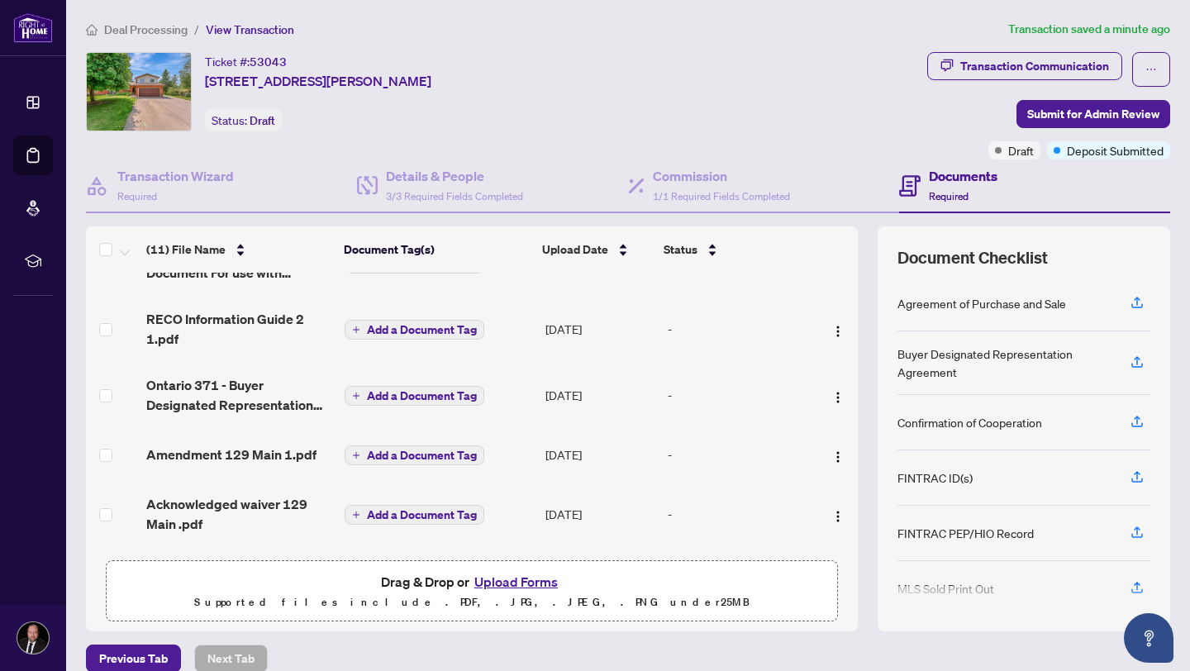
scroll to position [365, 0]
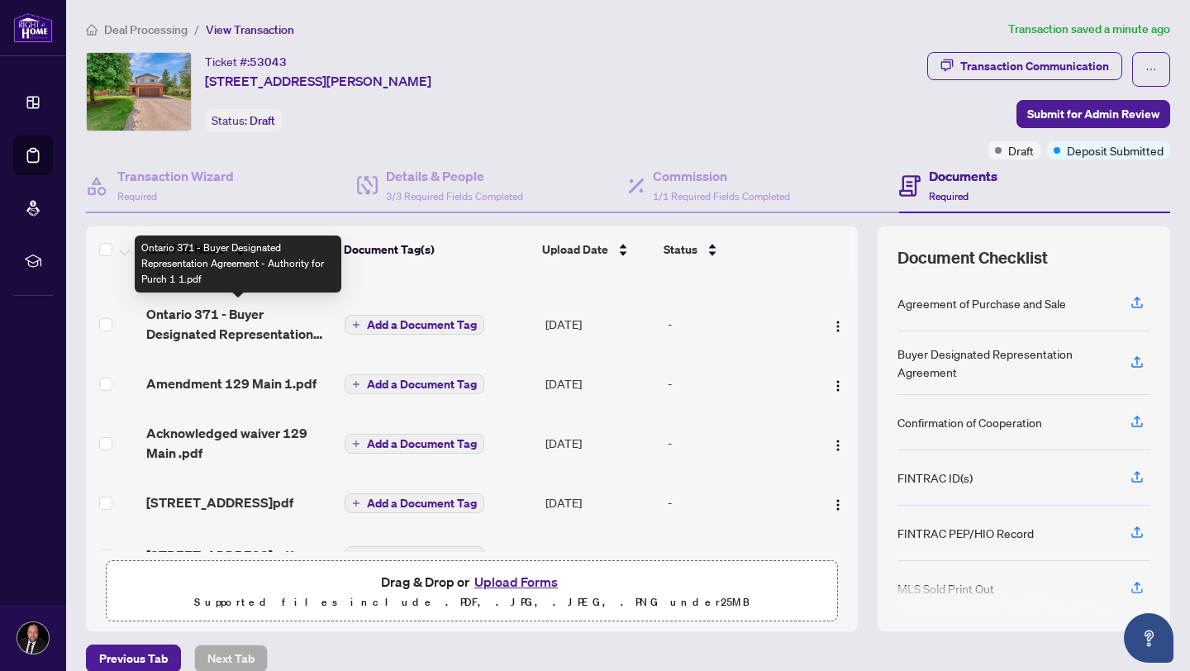
click at [267, 329] on span "Ontario 371 - Buyer Designated Representation Agreement - Authority for Purch 1…" at bounding box center [238, 324] width 185 height 40
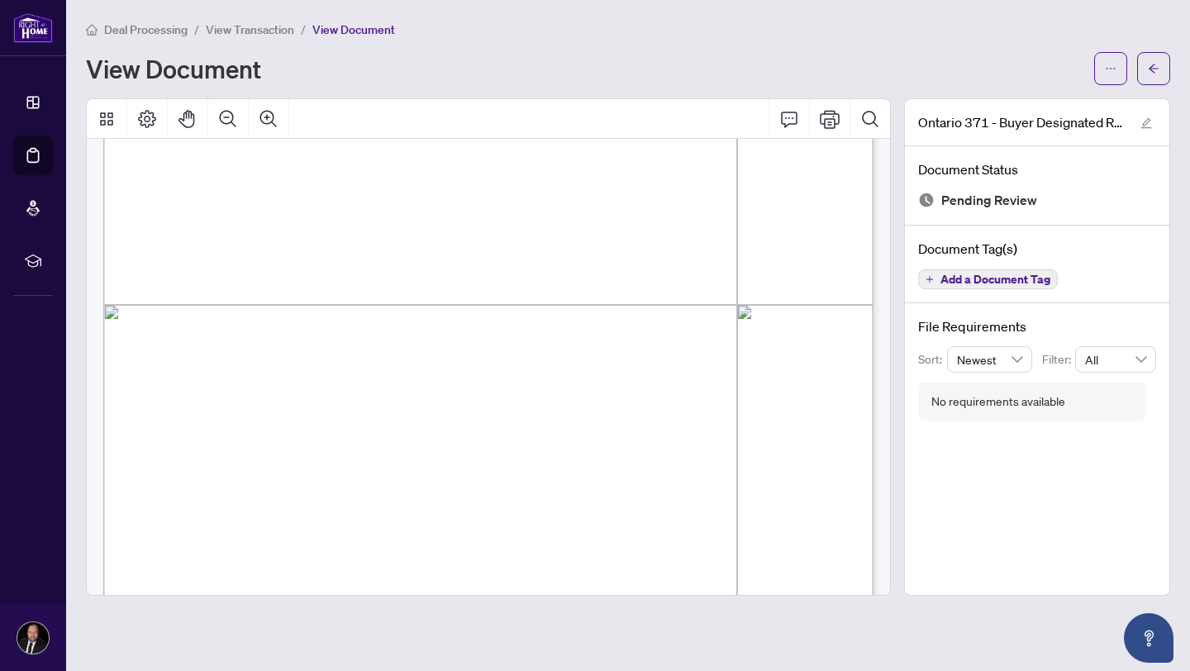
scroll to position [4661, 0]
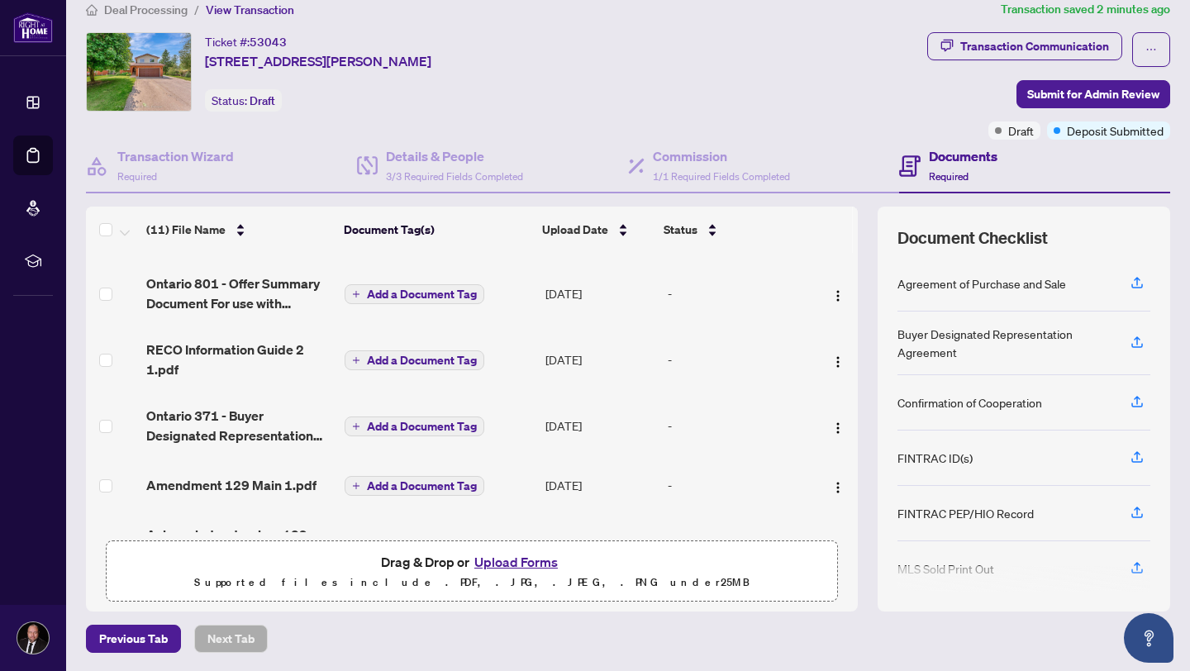
scroll to position [401, 0]
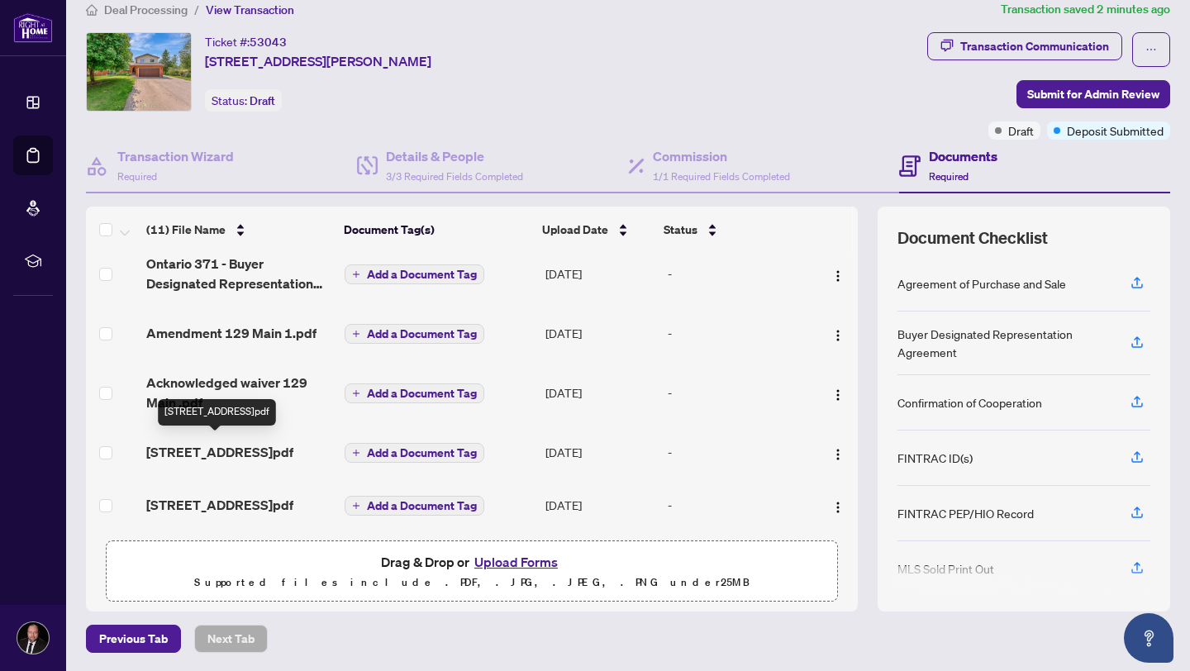
click at [264, 444] on span "[STREET_ADDRESS]pdf" at bounding box center [219, 452] width 147 height 20
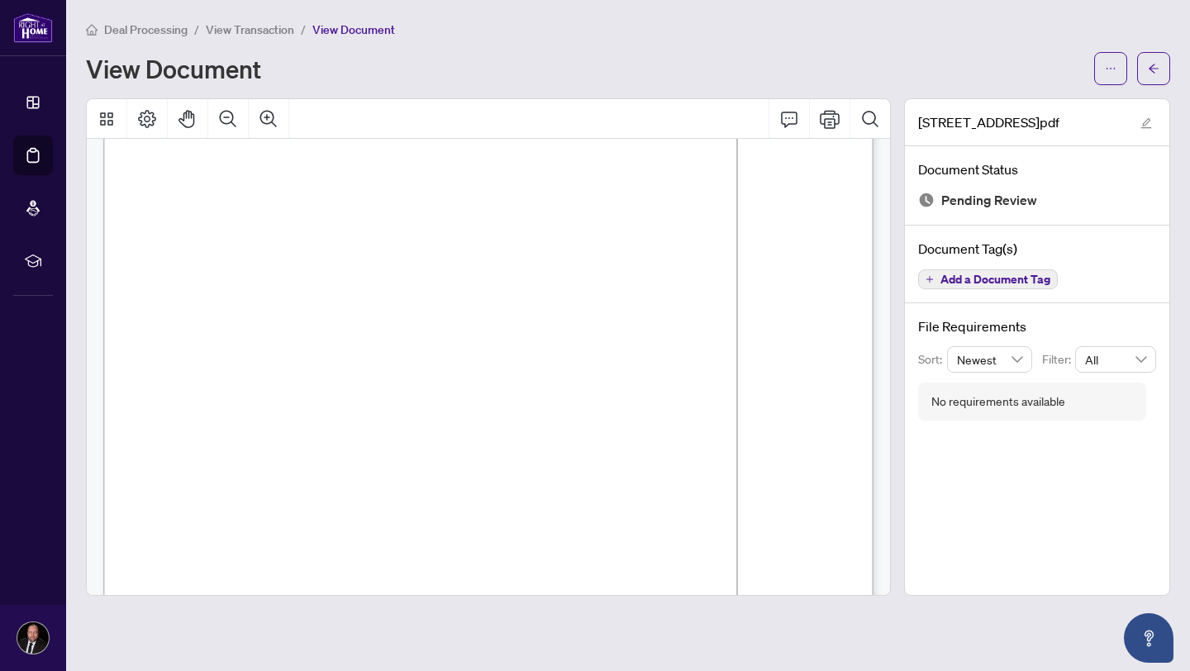
scroll to position [6396, 0]
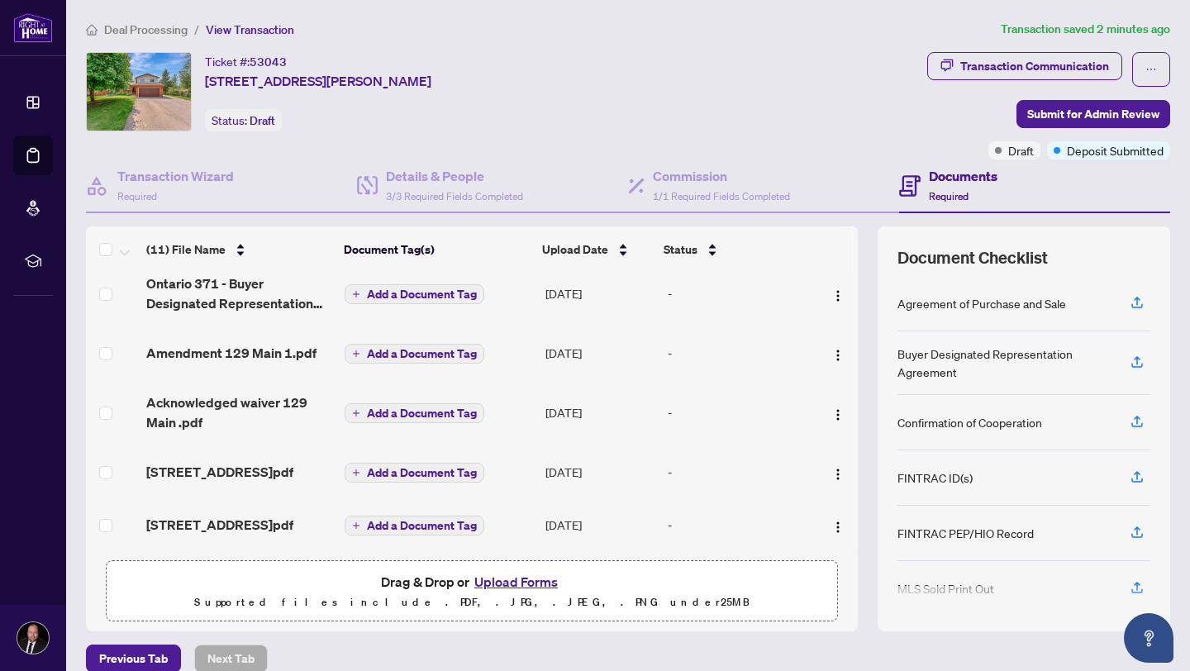
scroll to position [401, 0]
click at [283, 347] on span "Amendment 129 Main 1.pdf" at bounding box center [231, 353] width 170 height 20
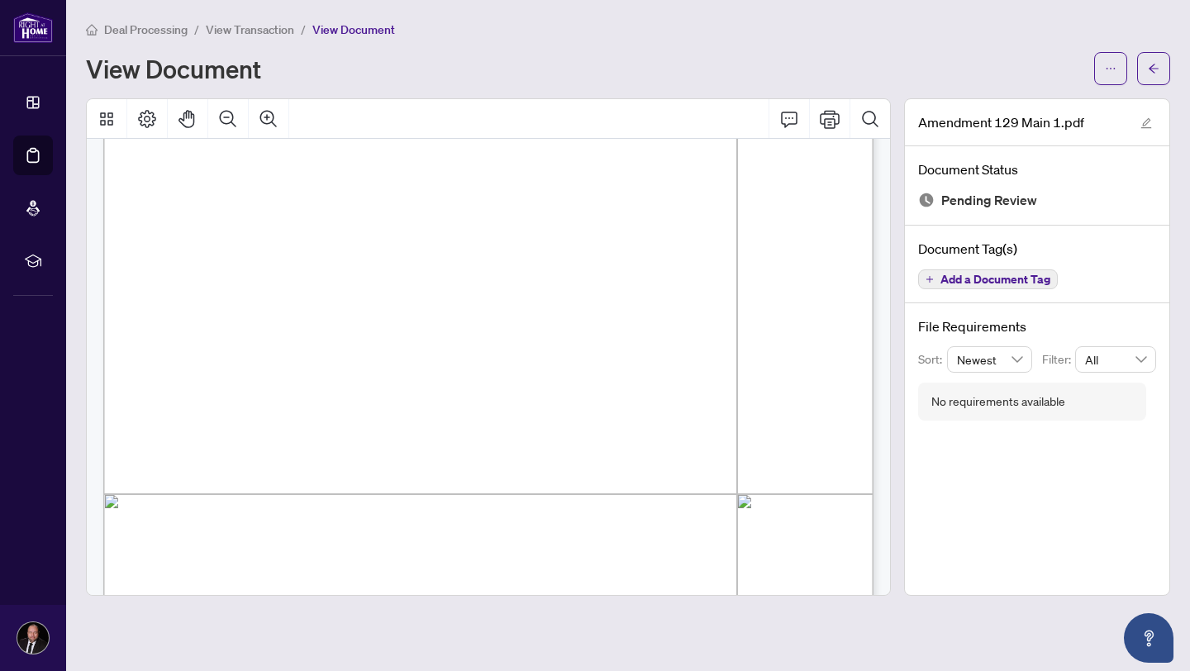
scroll to position [293, 0]
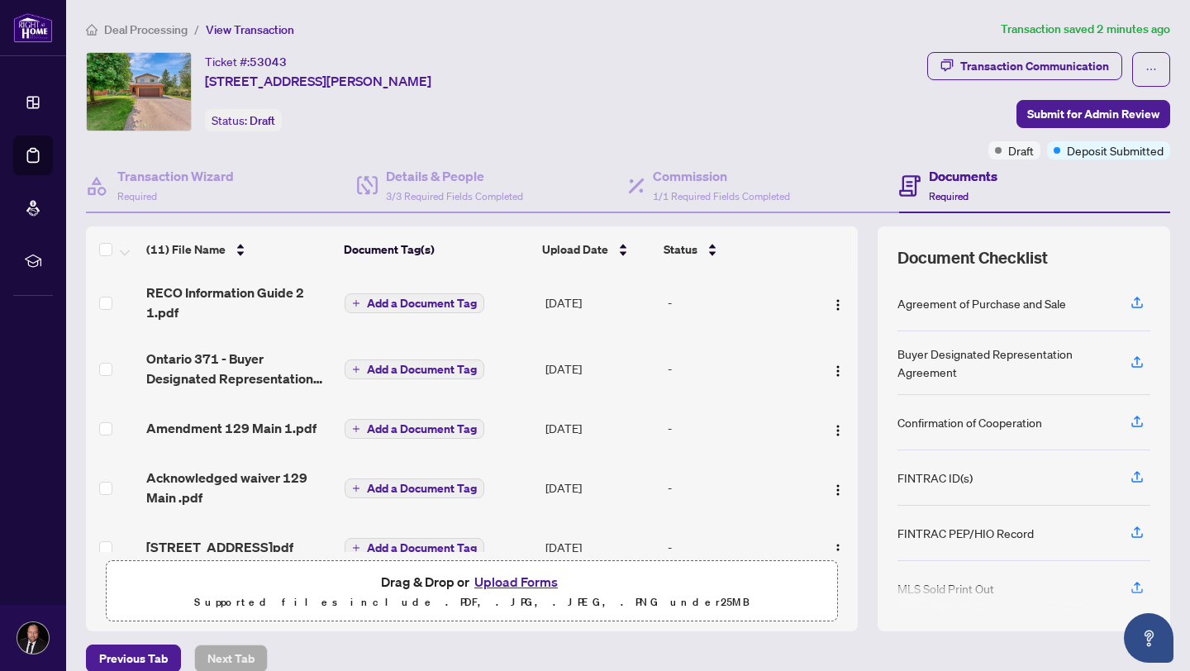
scroll to position [401, 0]
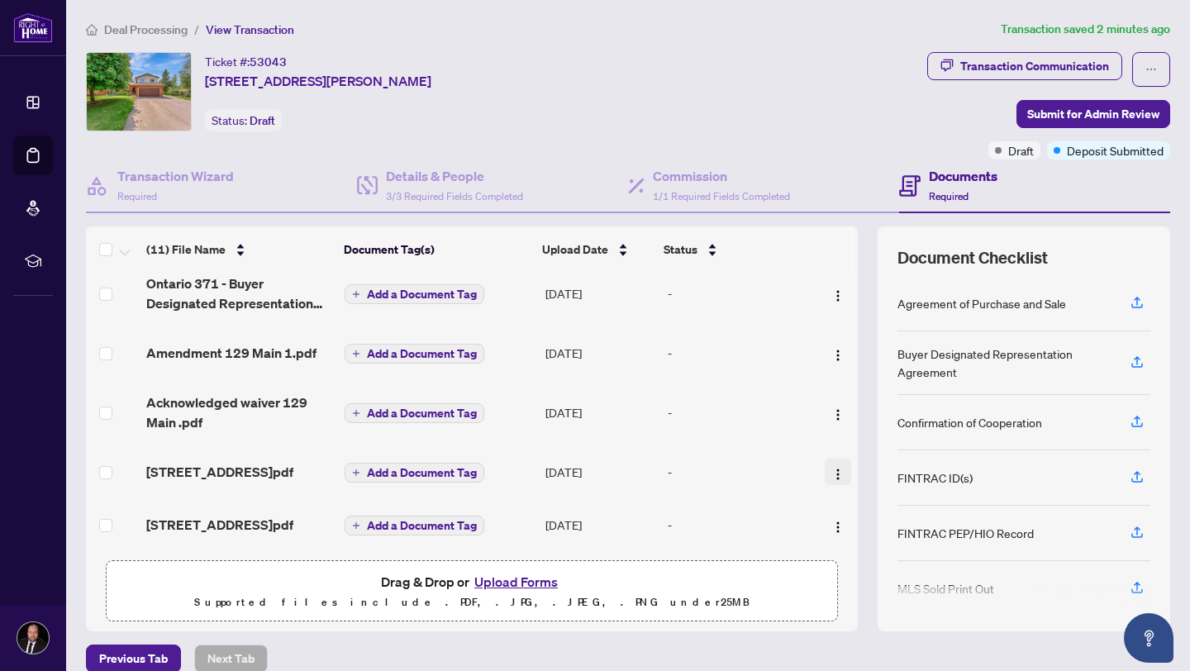
click at [831, 468] on img "button" at bounding box center [837, 474] width 13 height 13
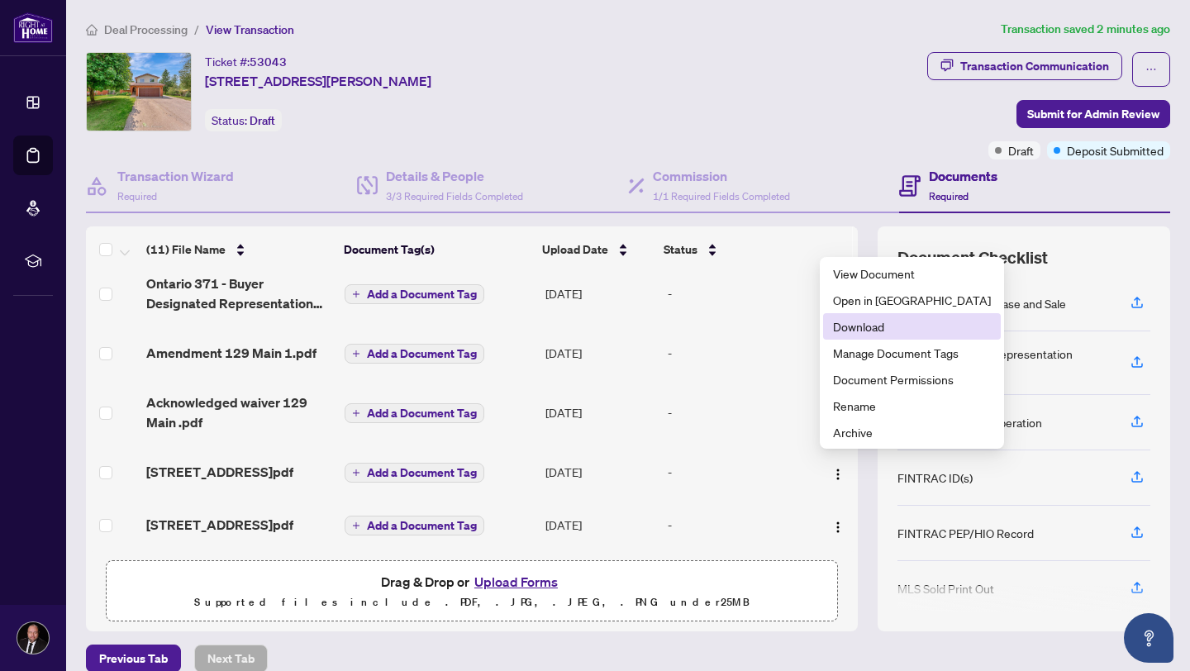
click at [870, 330] on span "Download" at bounding box center [912, 326] width 158 height 18
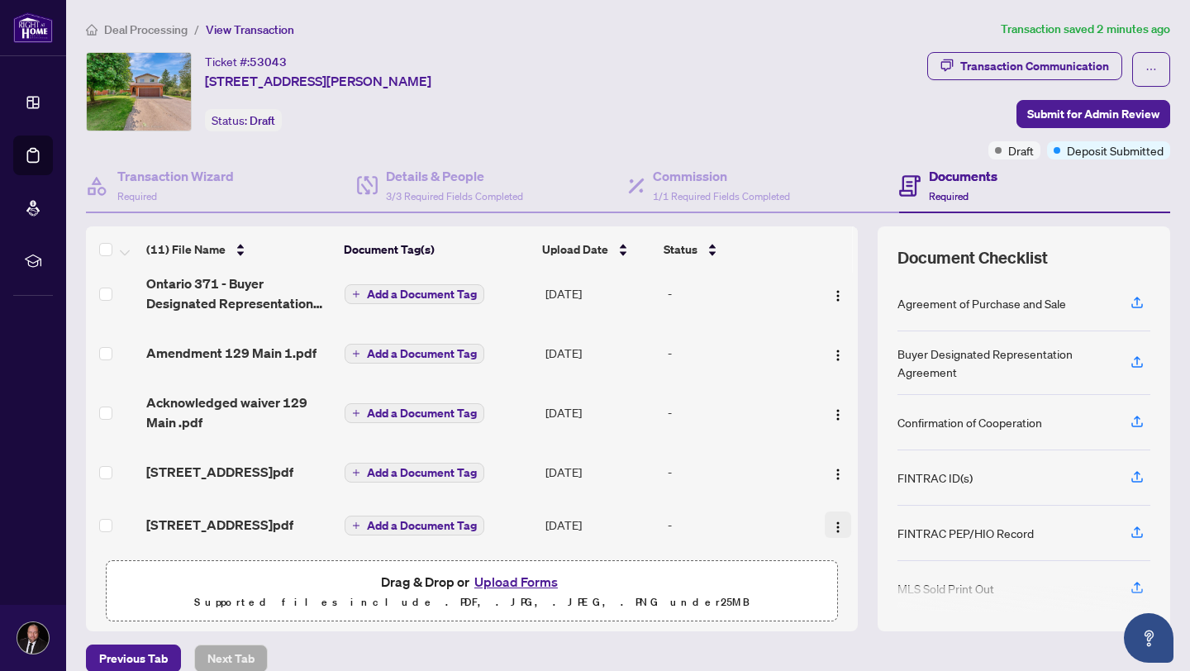
click at [832, 523] on img "button" at bounding box center [837, 527] width 13 height 13
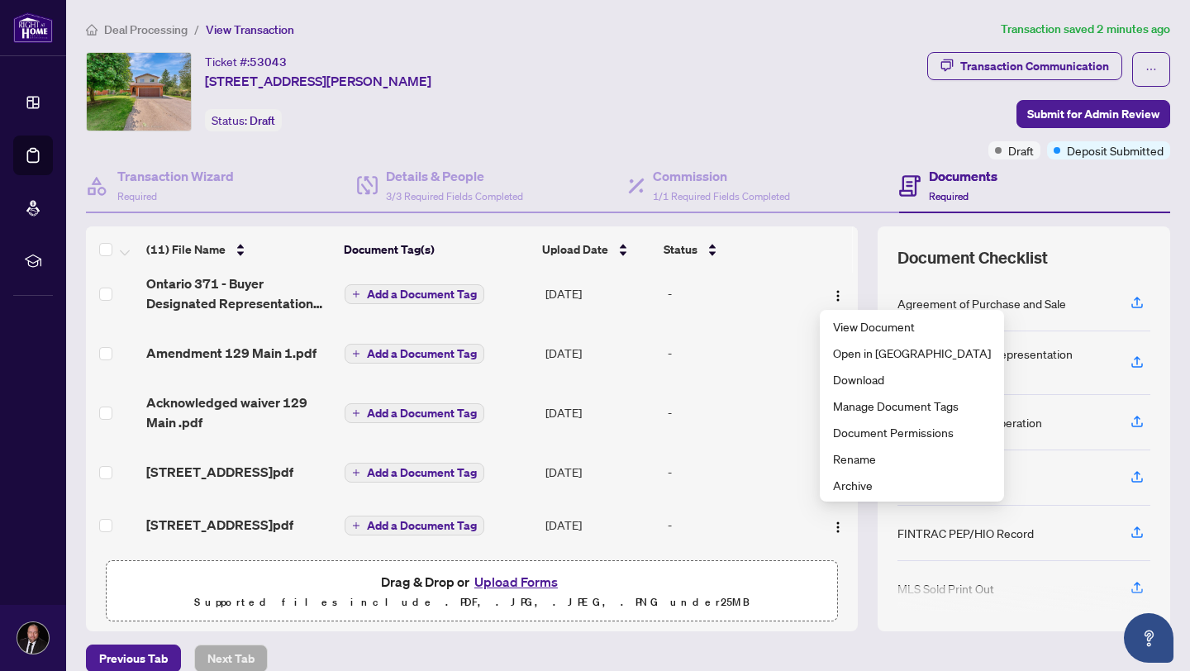
click at [697, 63] on div "Ticket #: 53043 [STREET_ADDRESS][PERSON_NAME] Status: Draft" at bounding box center [503, 91] width 835 height 79
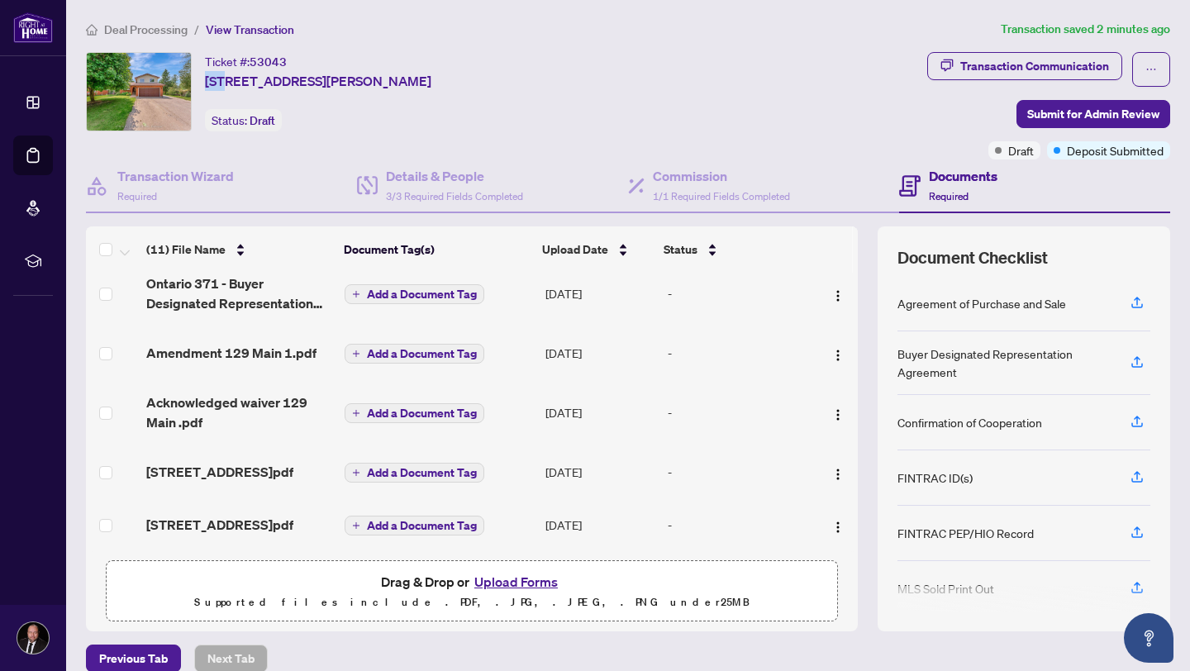
click at [697, 63] on div "Ticket #: 53043 [STREET_ADDRESS][PERSON_NAME] Status: Draft" at bounding box center [503, 91] width 835 height 79
click at [697, 64] on div "Ticket #: 53043 [STREET_ADDRESS][PERSON_NAME] Status: Draft" at bounding box center [503, 91] width 835 height 79
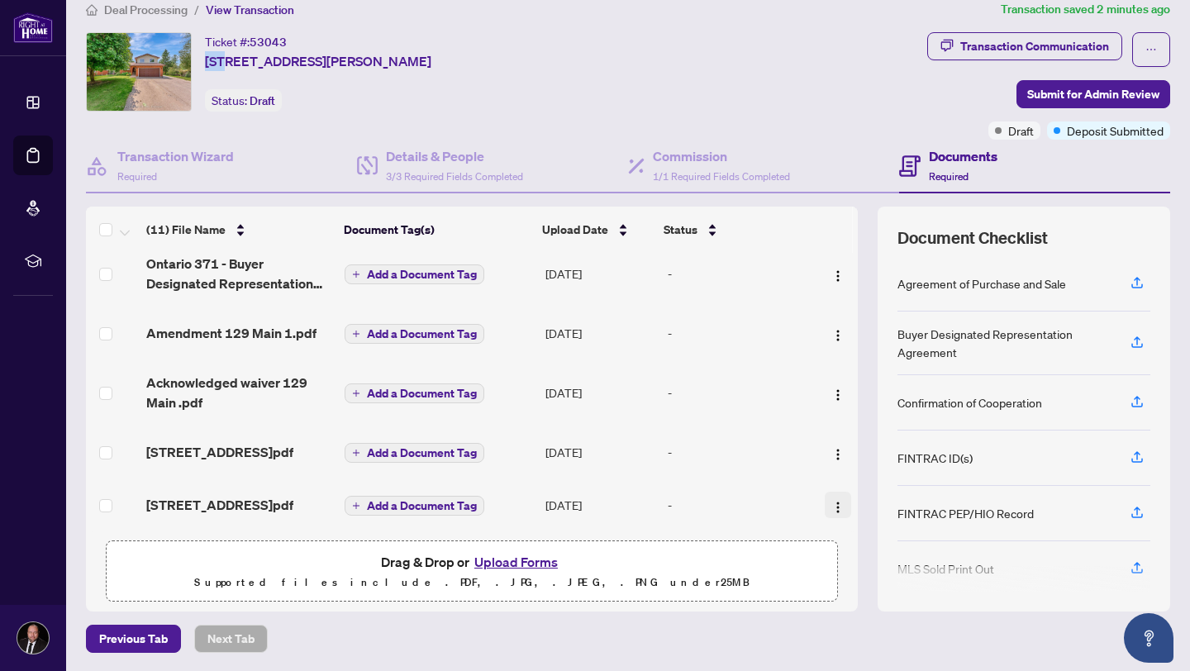
click at [831, 501] on img "button" at bounding box center [837, 507] width 13 height 13
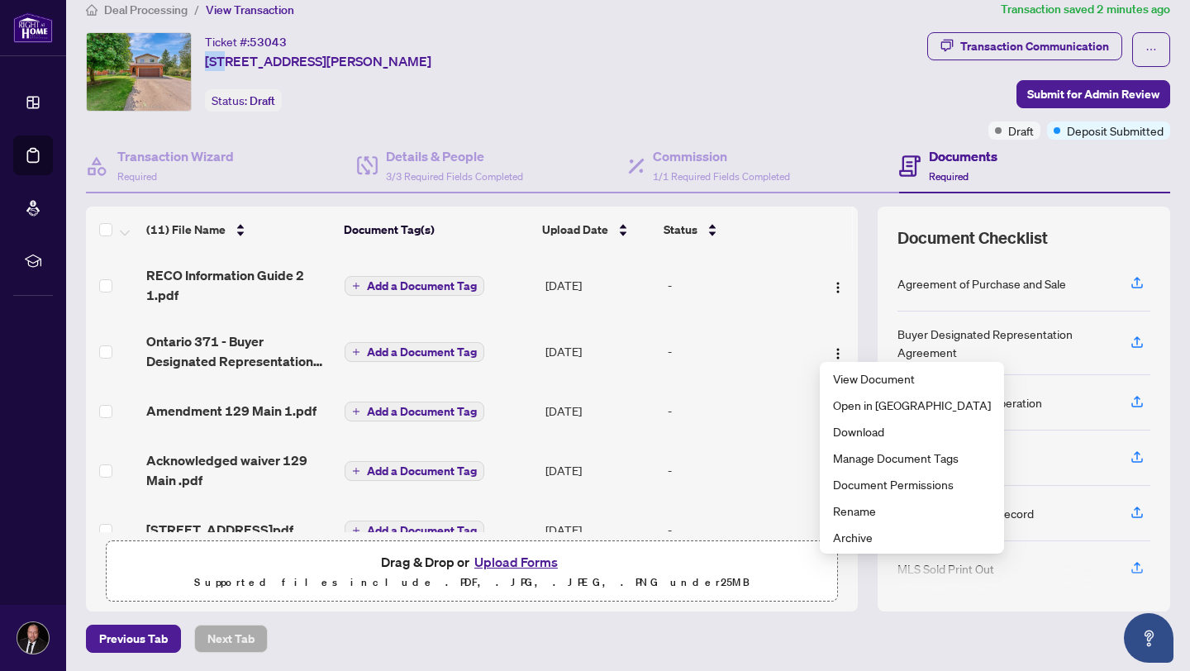
scroll to position [317, 0]
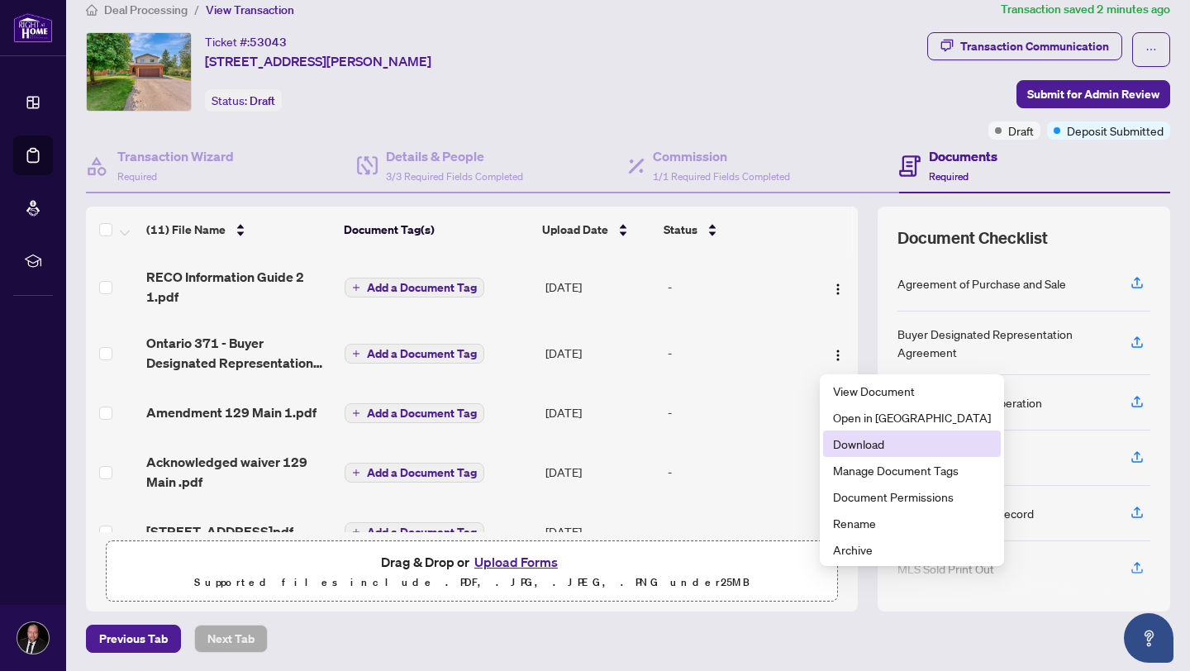
click at [863, 450] on span "Download" at bounding box center [912, 444] width 158 height 18
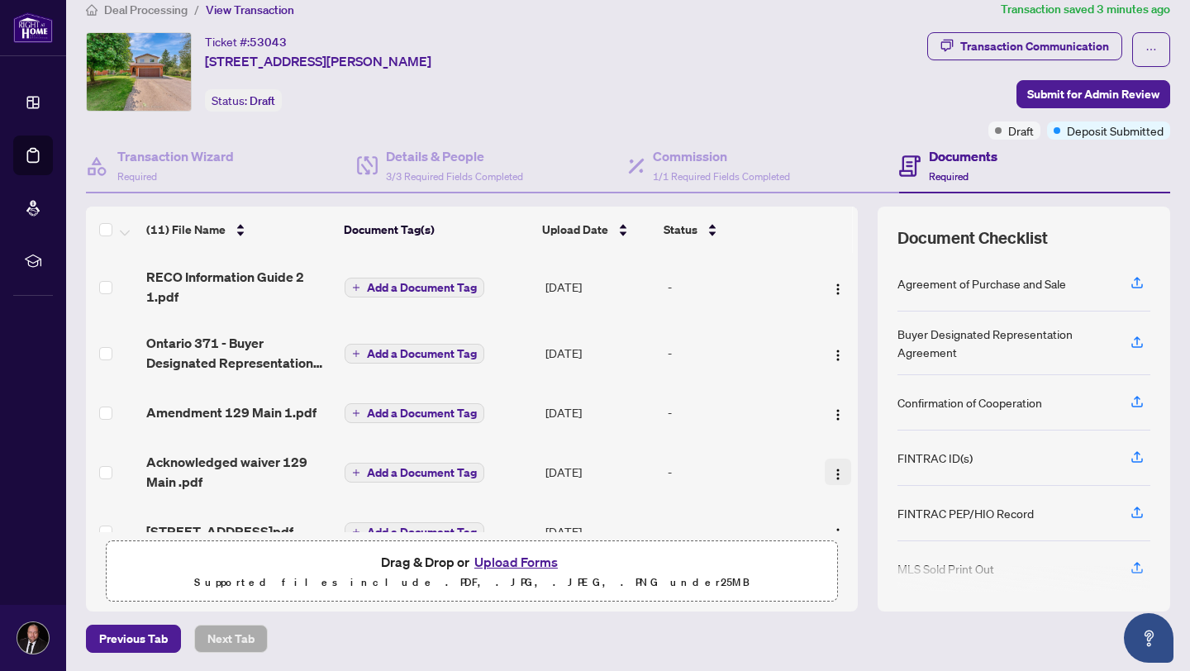
click at [839, 475] on img "button" at bounding box center [837, 474] width 13 height 13
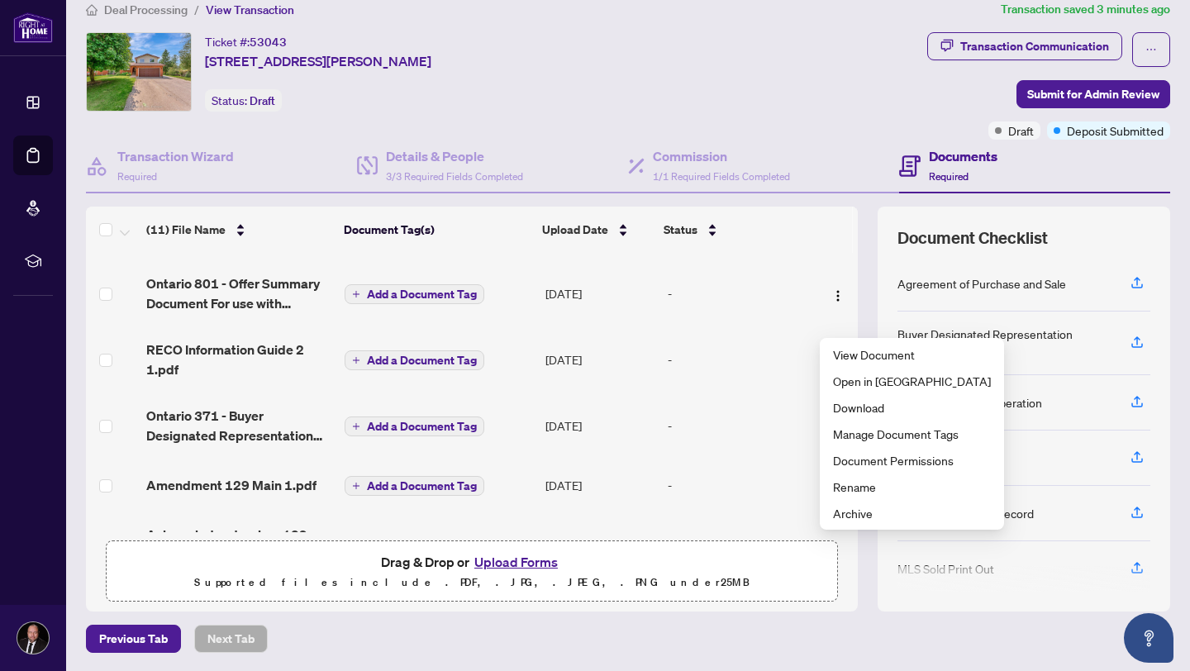
scroll to position [237, 0]
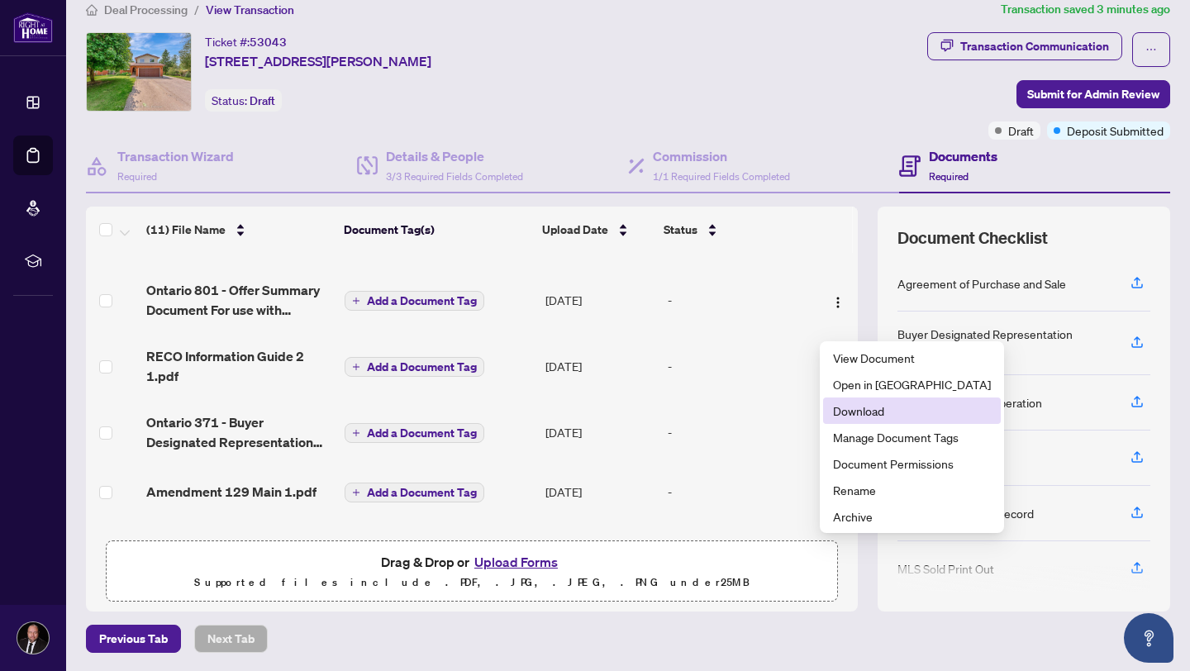
click at [870, 419] on span "Download" at bounding box center [912, 411] width 158 height 18
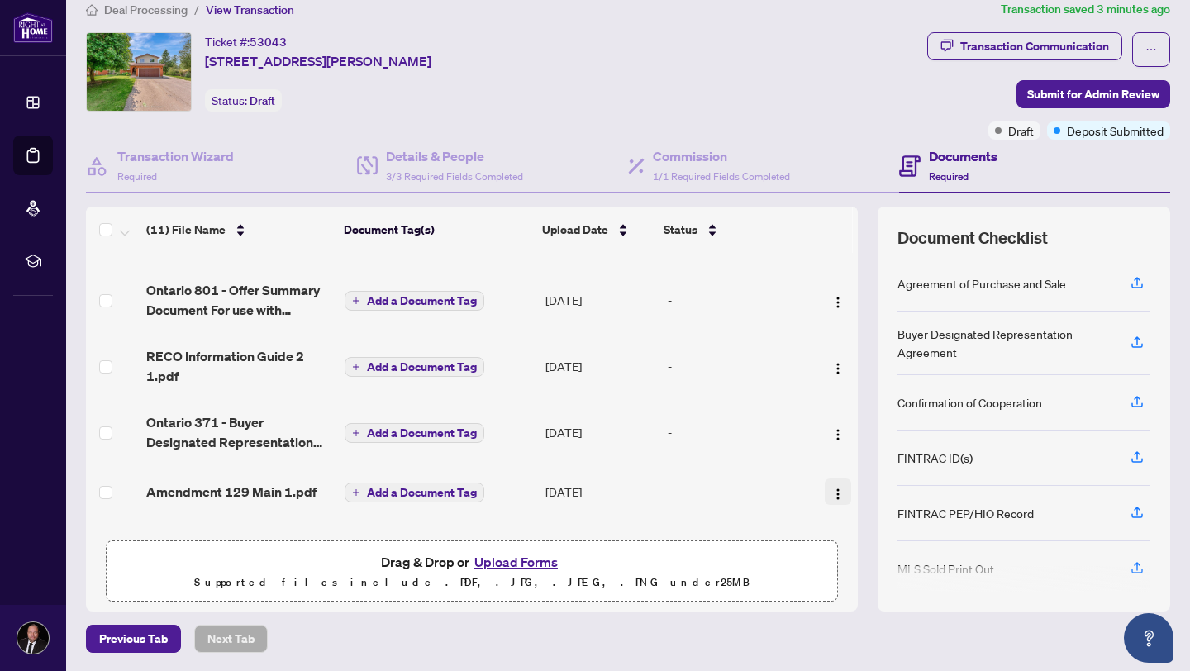
click at [839, 495] on img "button" at bounding box center [837, 494] width 13 height 13
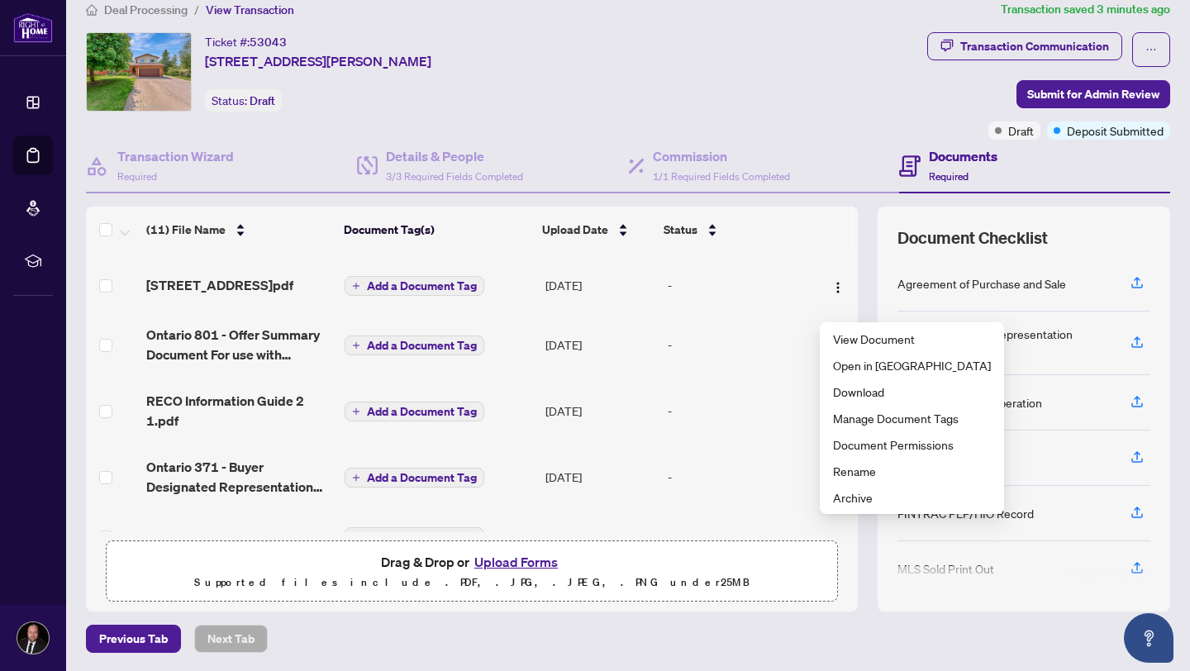
scroll to position [188, 0]
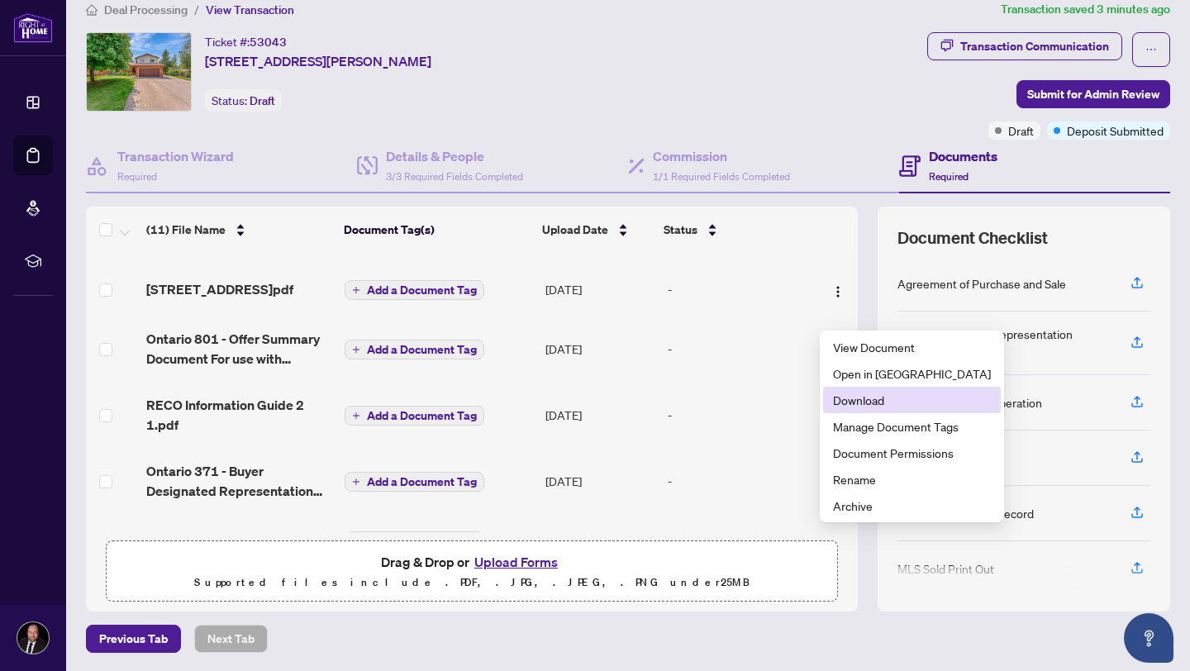
click at [861, 399] on span "Download" at bounding box center [912, 400] width 158 height 18
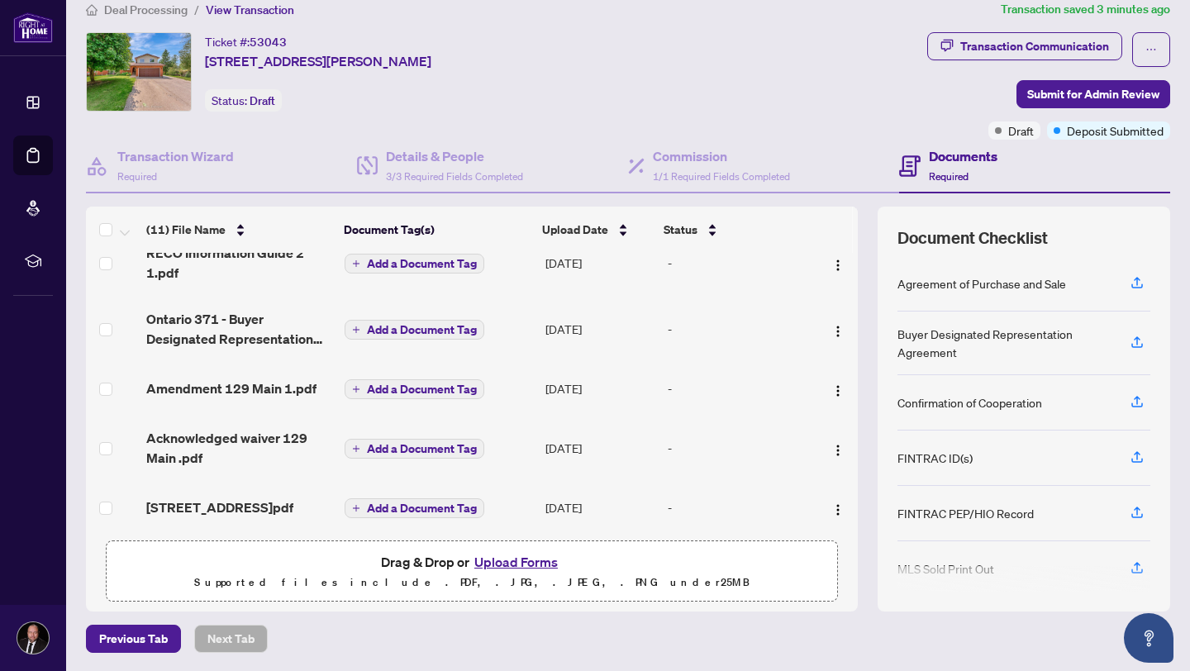
scroll to position [401, 0]
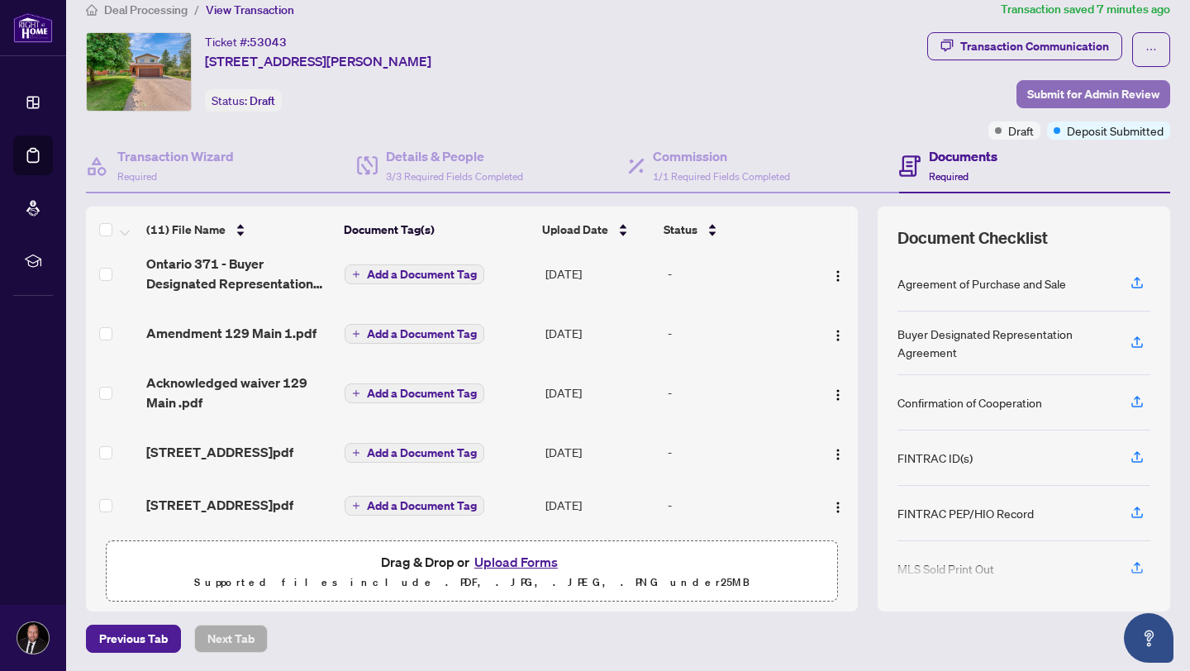
click at [1107, 93] on span "Submit for Admin Review" at bounding box center [1093, 94] width 132 height 26
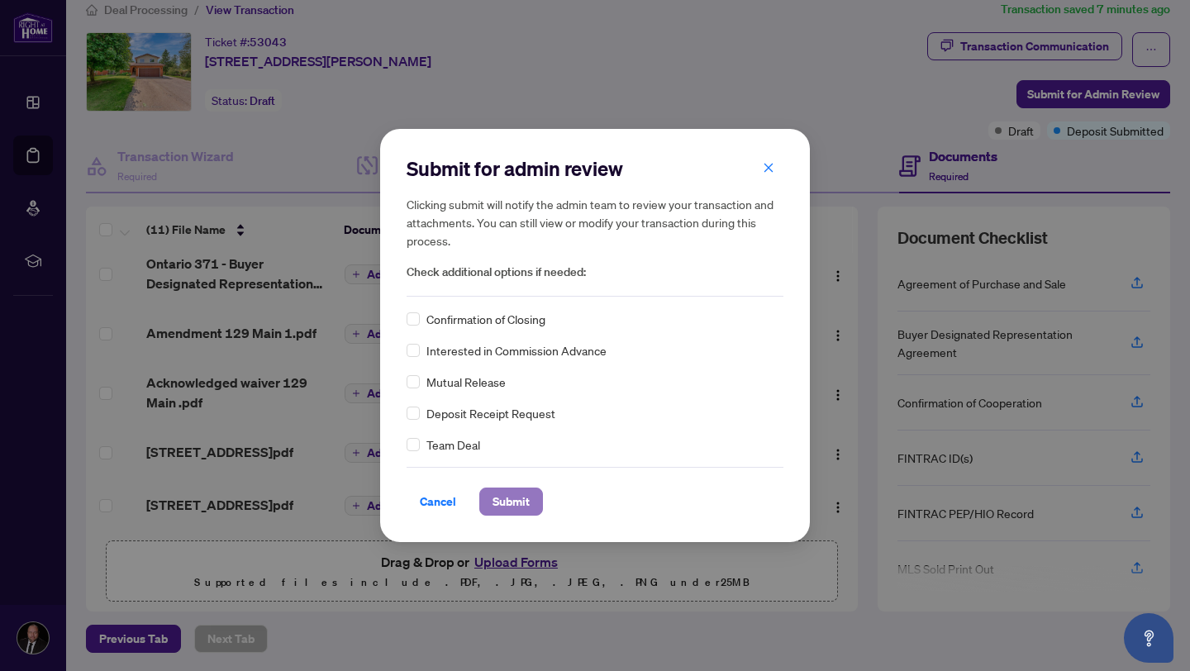
click at [516, 502] on span "Submit" at bounding box center [511, 501] width 37 height 26
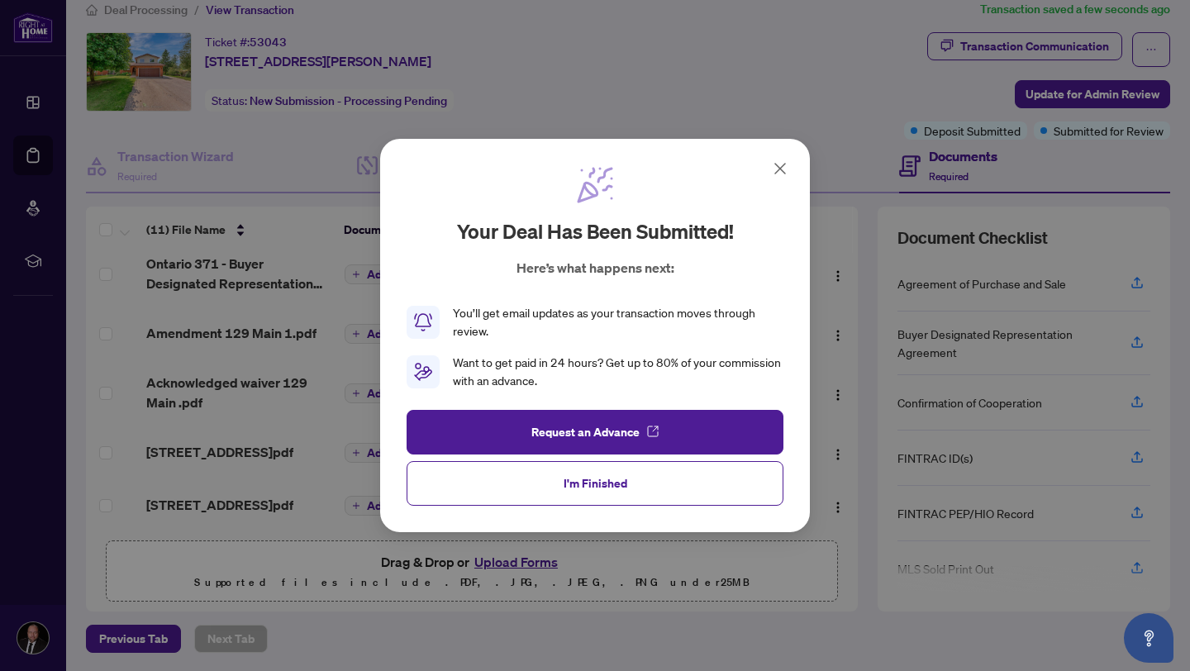
click at [783, 167] on icon at bounding box center [780, 169] width 20 height 20
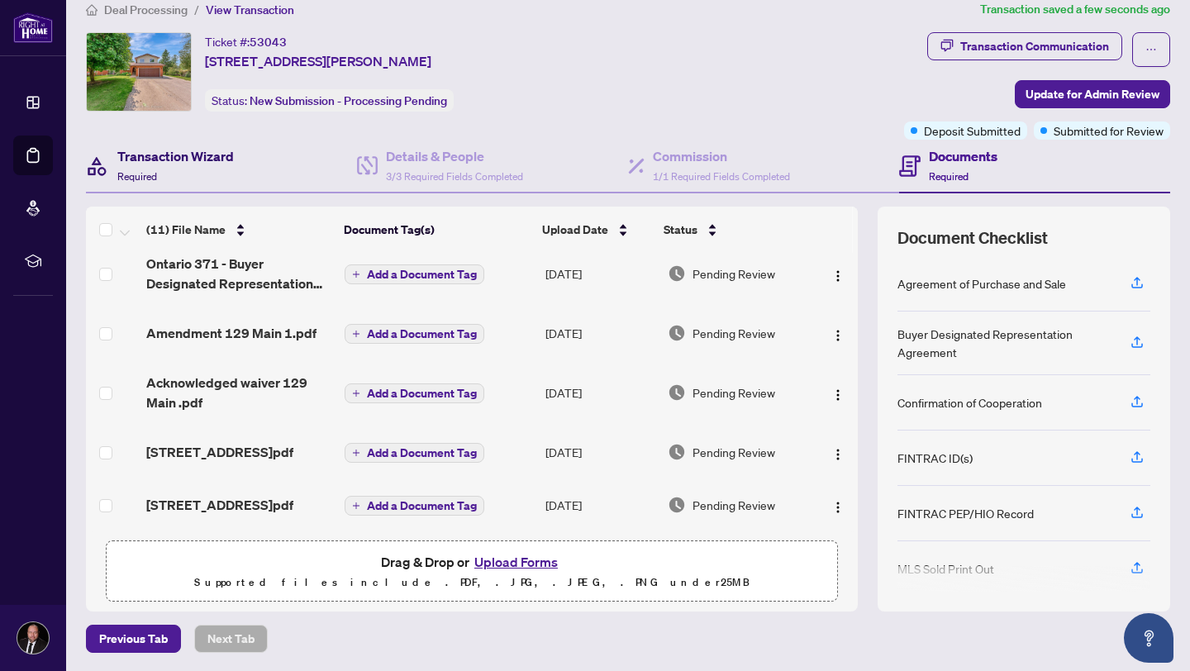
click at [175, 158] on h4 "Transaction Wizard" at bounding box center [175, 156] width 117 height 20
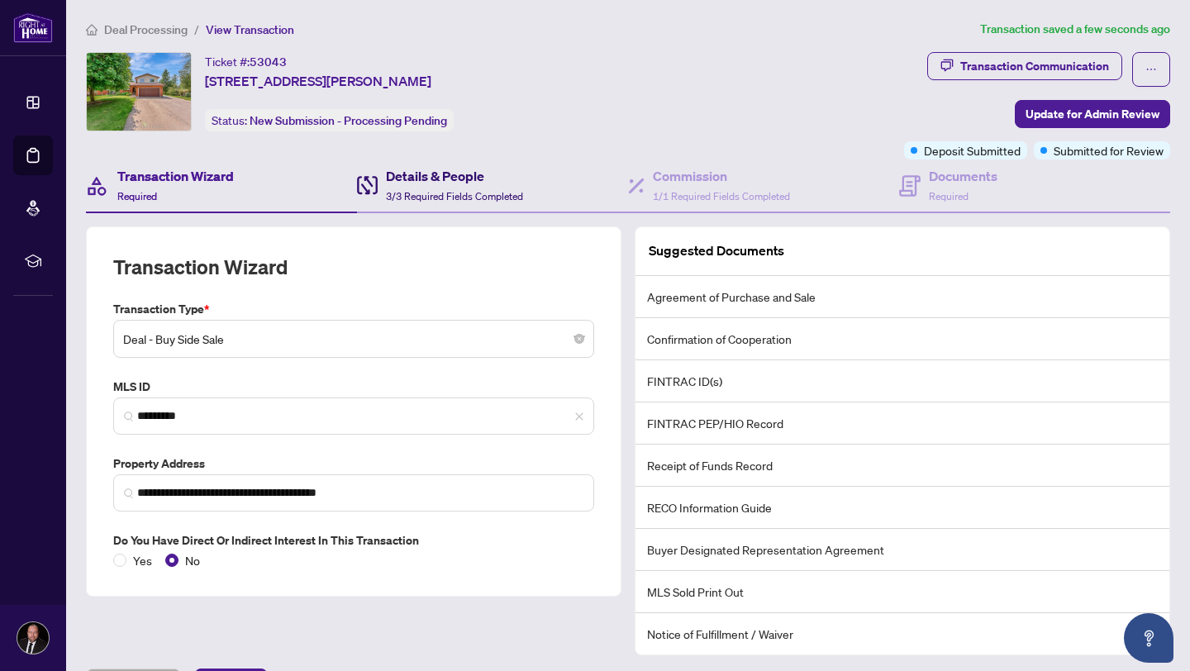
click at [448, 174] on h4 "Details & People" at bounding box center [454, 176] width 137 height 20
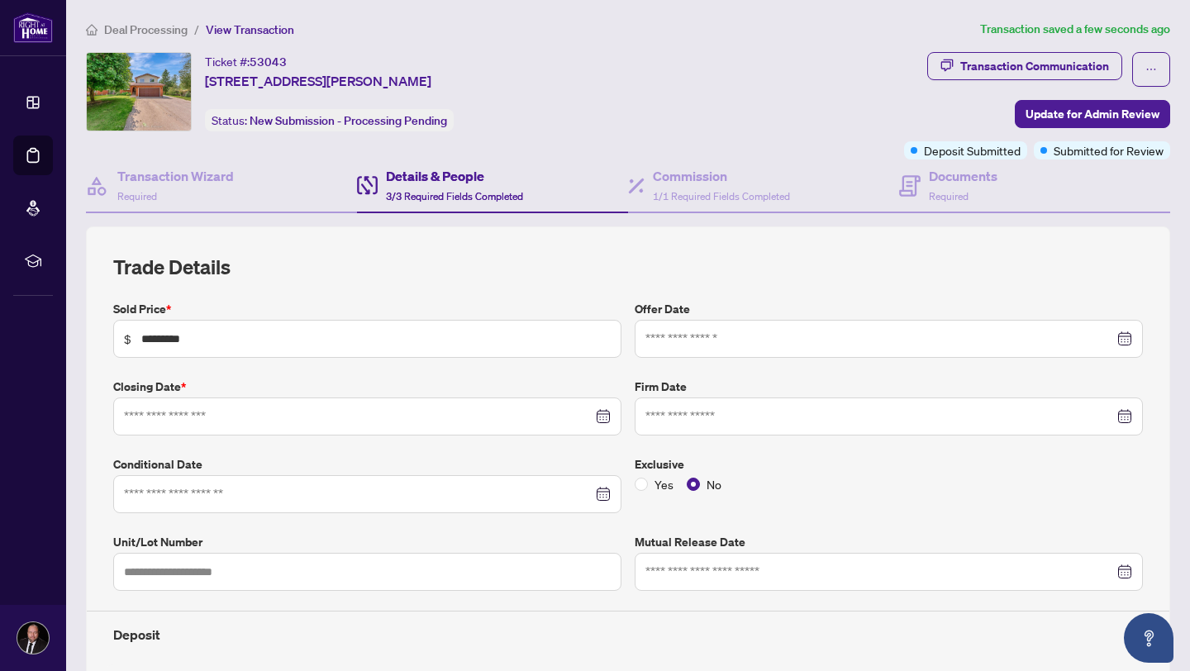
type input "**********"
click at [680, 179] on h4 "Commission" at bounding box center [721, 176] width 137 height 20
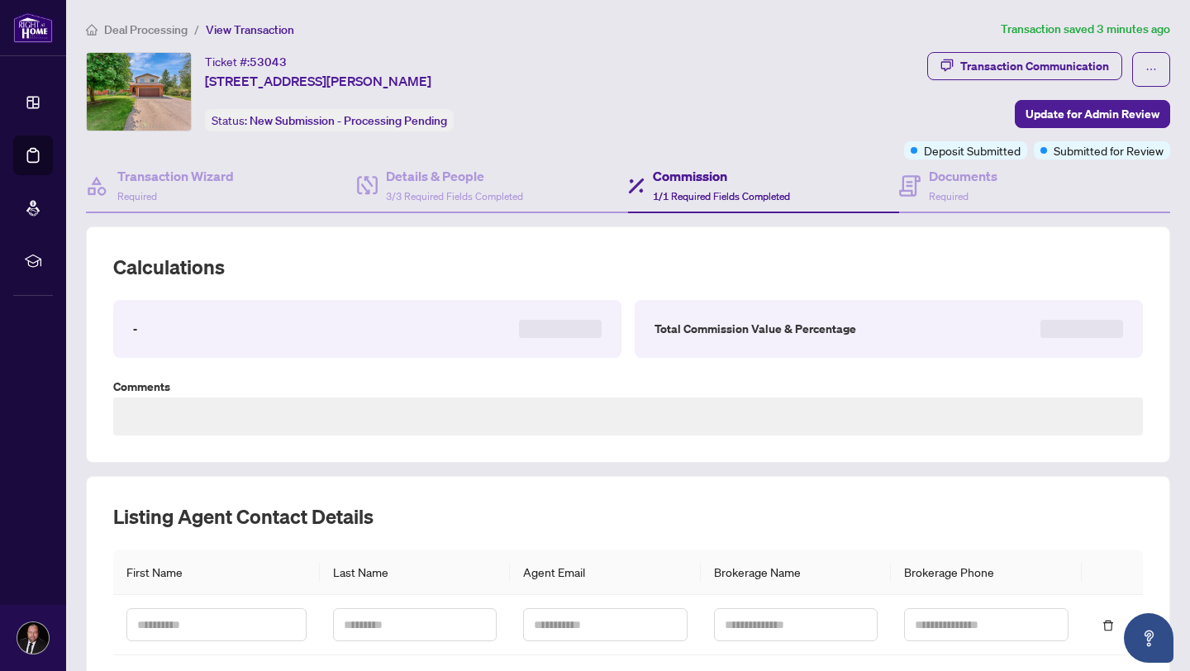
type textarea "**********"
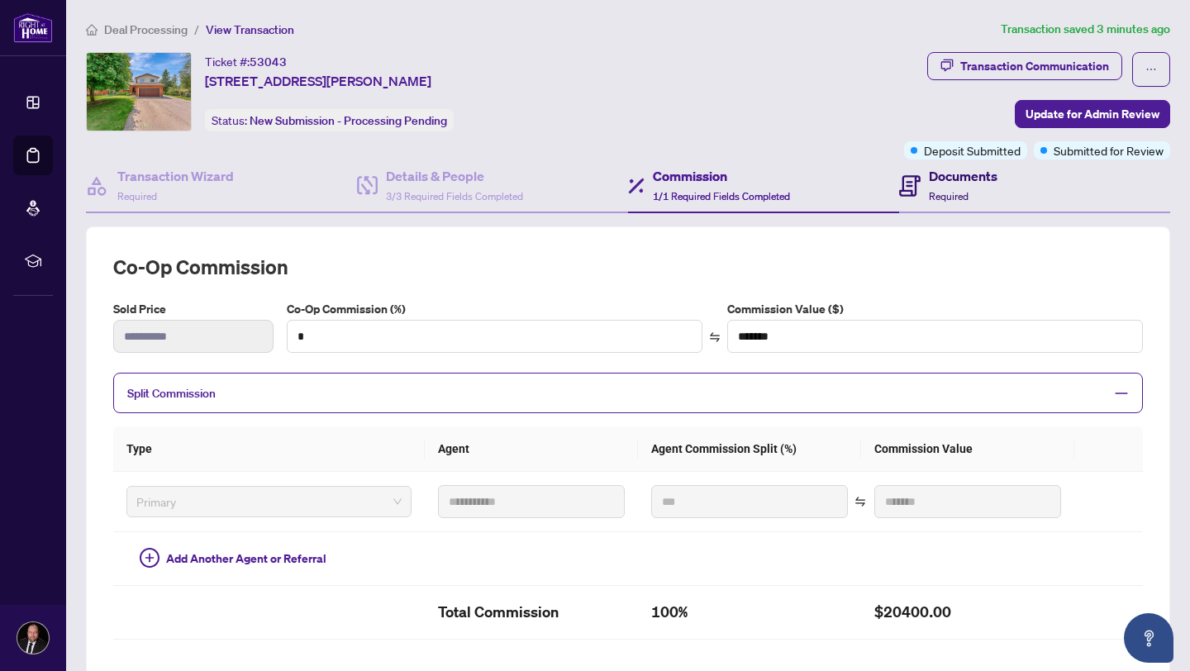
click at [957, 174] on h4 "Documents" at bounding box center [963, 176] width 69 height 20
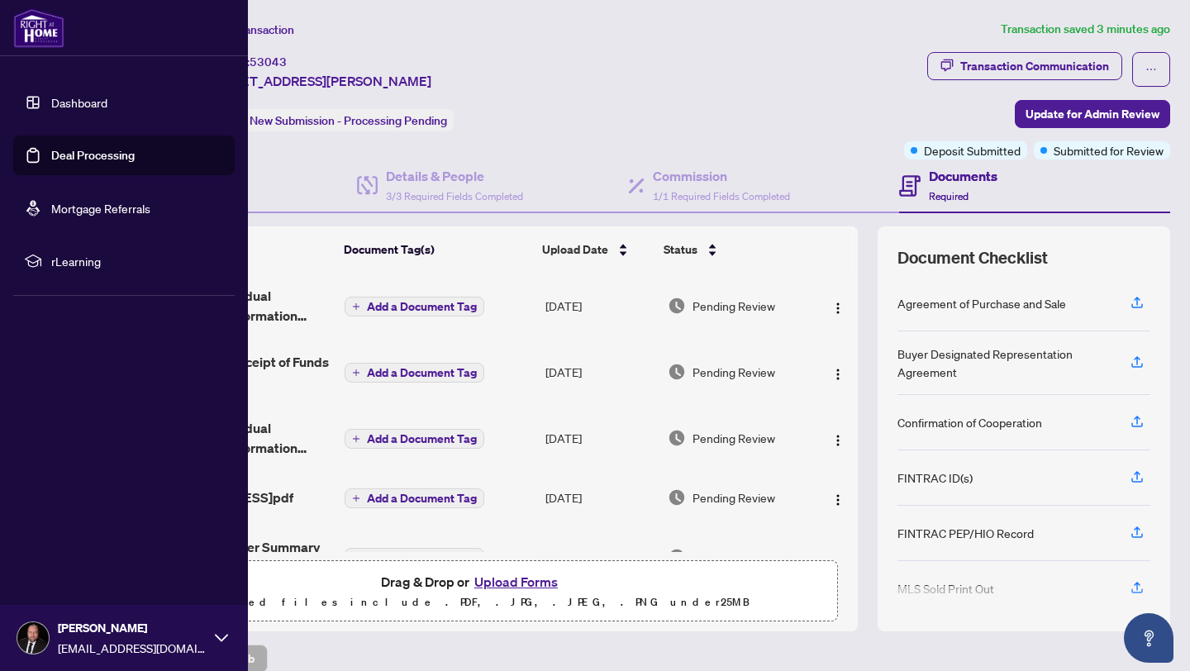
click at [64, 108] on link "Dashboard" at bounding box center [79, 102] width 56 height 15
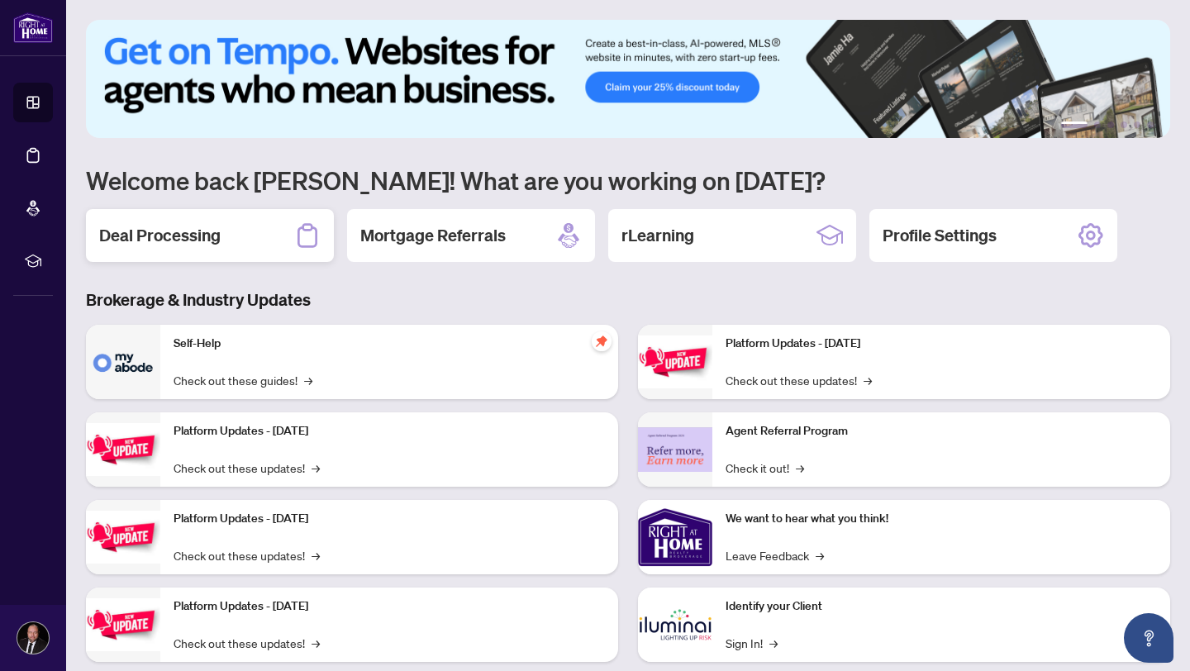
click at [192, 224] on h2 "Deal Processing" at bounding box center [159, 235] width 121 height 23
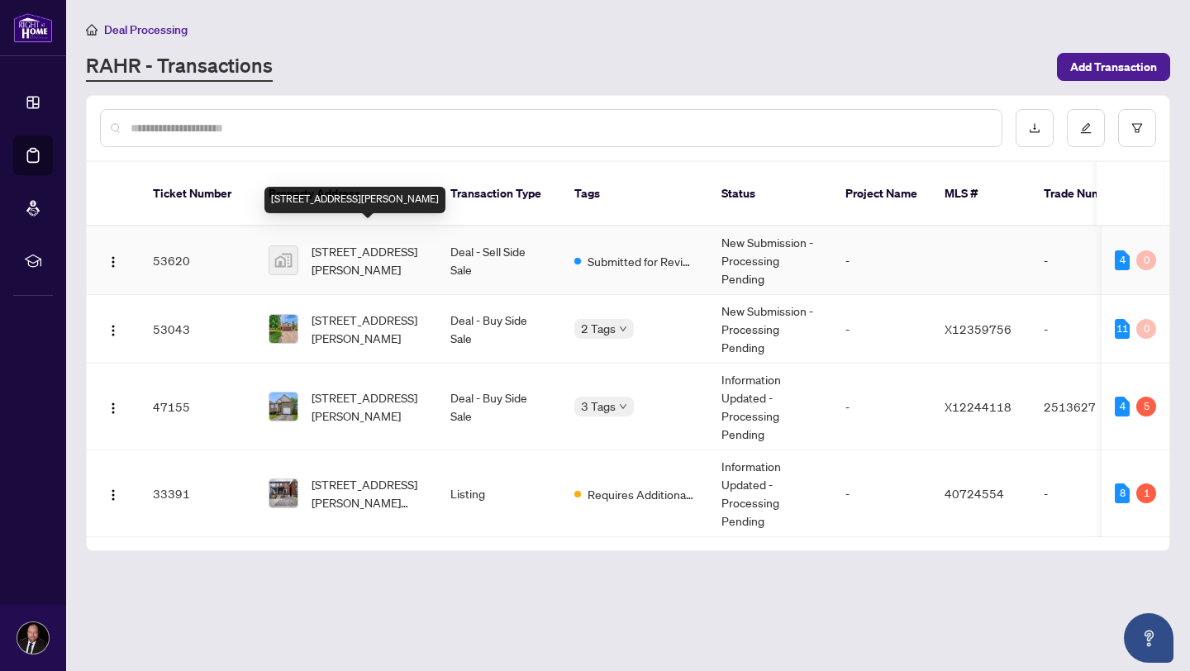
click at [369, 244] on span "[STREET_ADDRESS][PERSON_NAME]" at bounding box center [368, 260] width 112 height 36
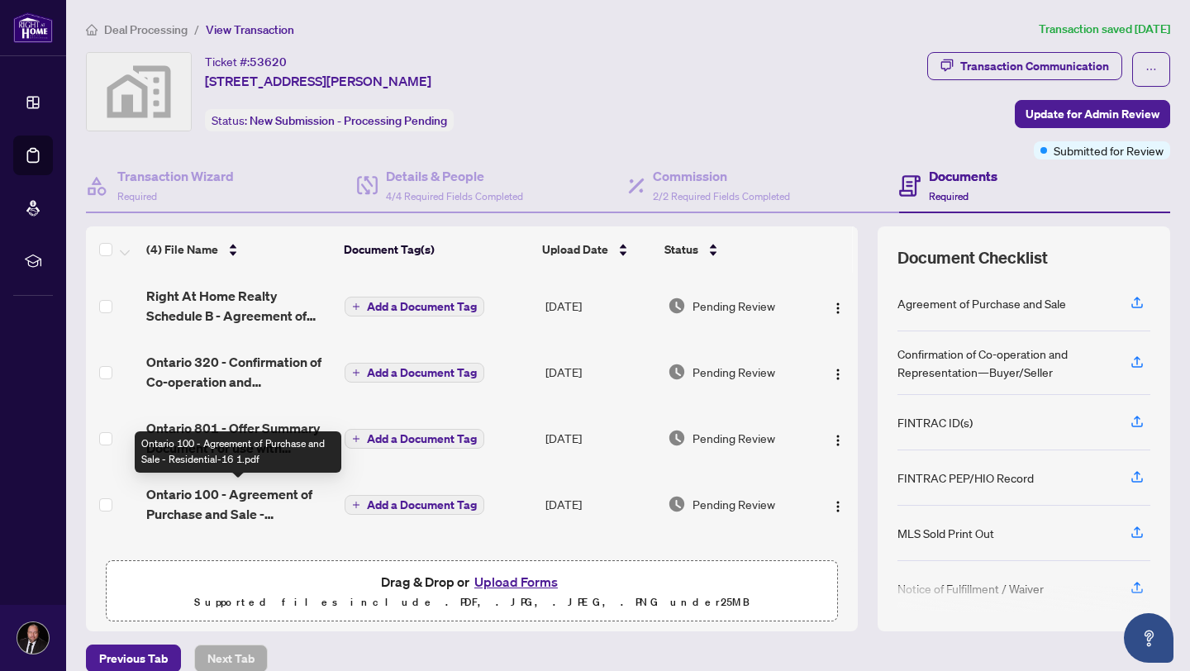
click at [278, 492] on span "Ontario 100 - Agreement of Purchase and Sale - Residential-16 1.pdf" at bounding box center [238, 504] width 185 height 40
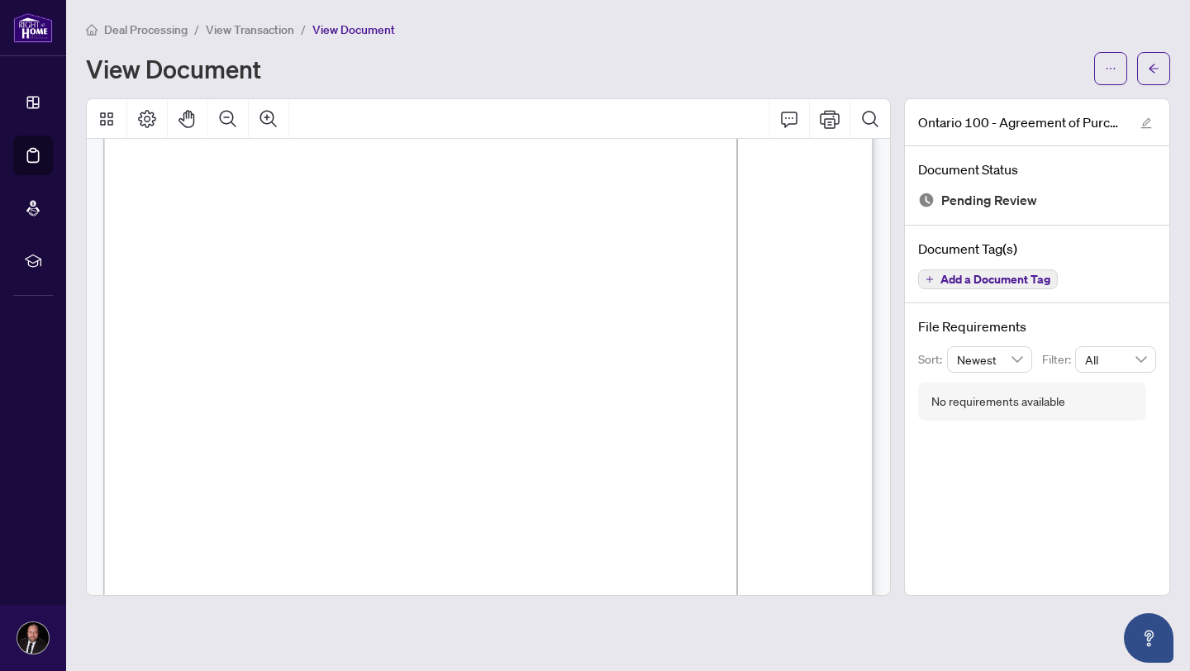
scroll to position [5282, 0]
click at [426, 74] on div "View Document" at bounding box center [585, 68] width 998 height 26
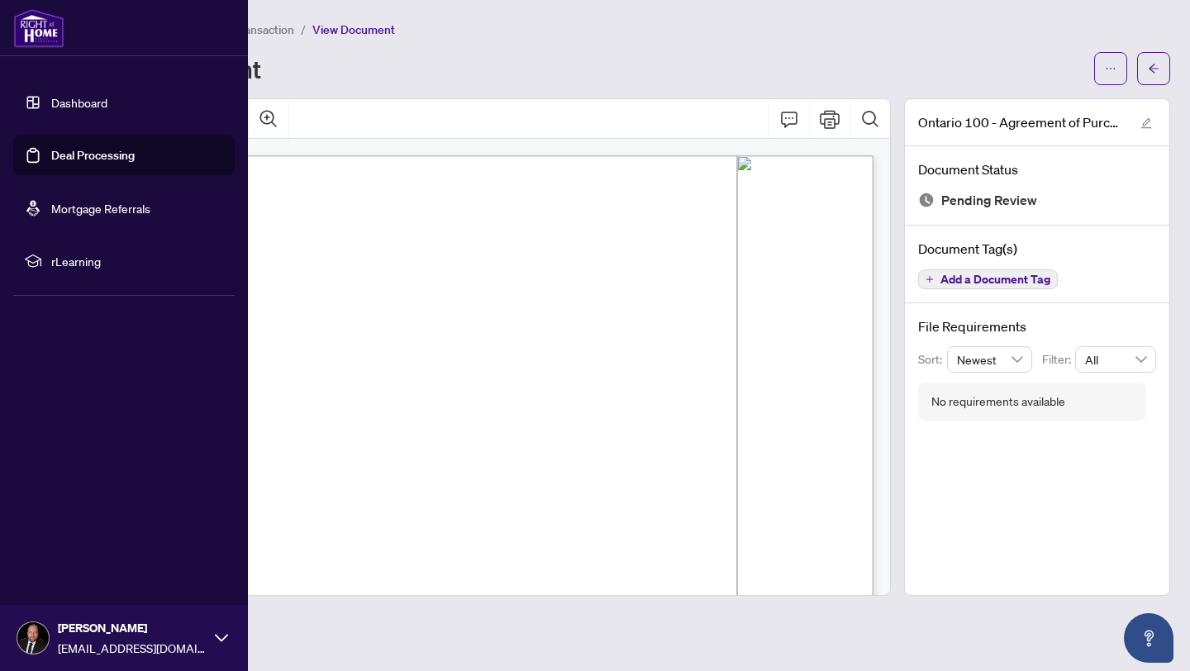
click at [58, 110] on link "Dashboard" at bounding box center [79, 102] width 56 height 15
